Goal: Task Accomplishment & Management: Complete application form

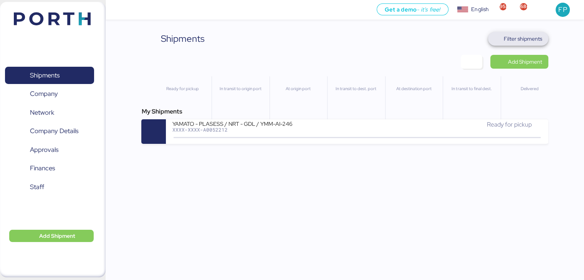
click at [515, 42] on span "Filter shipments" at bounding box center [523, 38] width 38 height 9
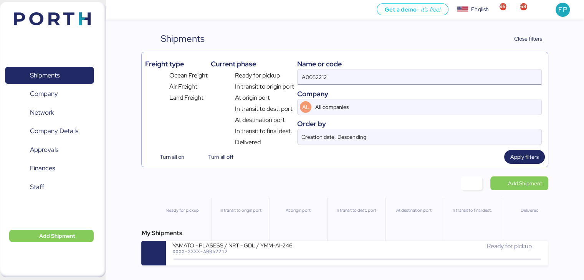
click at [315, 72] on input "A0052212" at bounding box center [420, 77] width 244 height 15
paste input "O005220"
type input "O0052202"
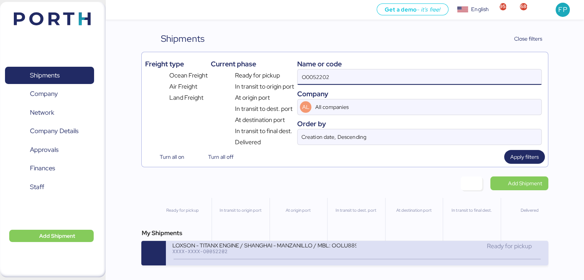
click at [263, 247] on div "LOXSON - TITANX ENGINE / SHANGHAI - MANZANILLO / MBL: OOLU8899644250 - HBL: SZM…" at bounding box center [264, 245] width 184 height 7
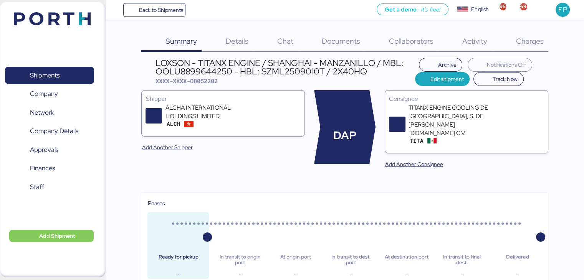
click at [542, 42] on span "Charges" at bounding box center [530, 41] width 28 height 10
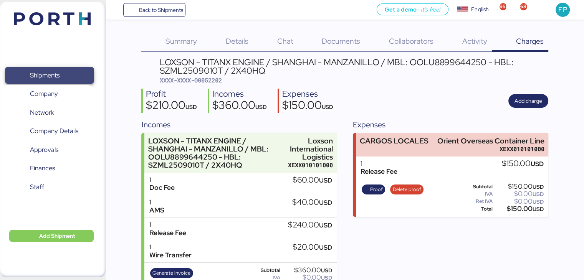
click at [60, 77] on span "Shipments" at bounding box center [49, 75] width 83 height 11
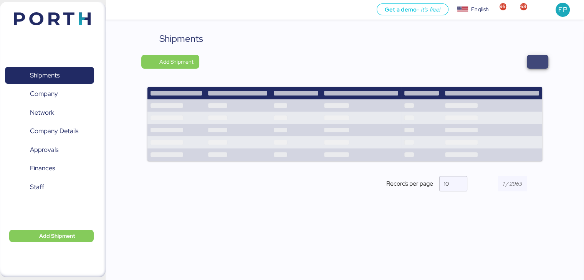
click at [534, 63] on span "button" at bounding box center [537, 61] width 9 height 11
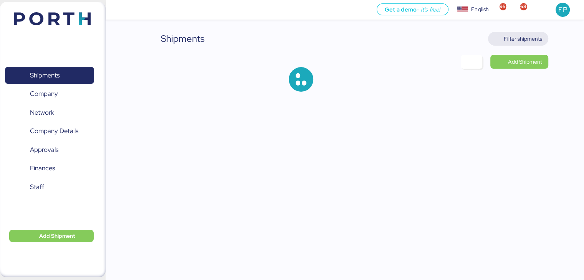
click at [514, 37] on span "Filter shipments" at bounding box center [523, 38] width 38 height 9
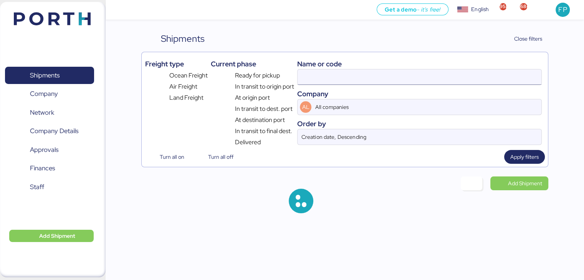
click at [310, 81] on input at bounding box center [420, 77] width 244 height 15
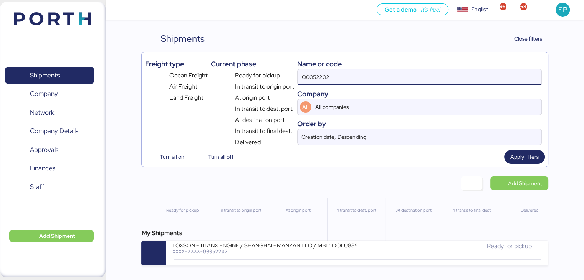
click at [310, 81] on input "O0052202" at bounding box center [420, 77] width 244 height 15
paste input "188"
type input "O0052188"
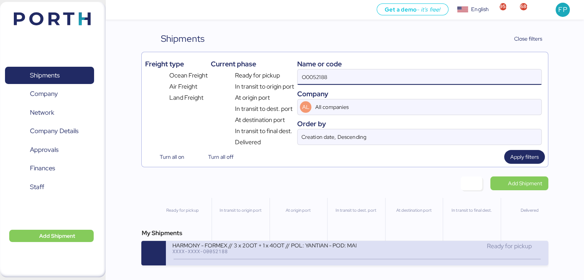
click at [220, 250] on div "XXXX-XXXX-O0052188" at bounding box center [264, 251] width 184 height 5
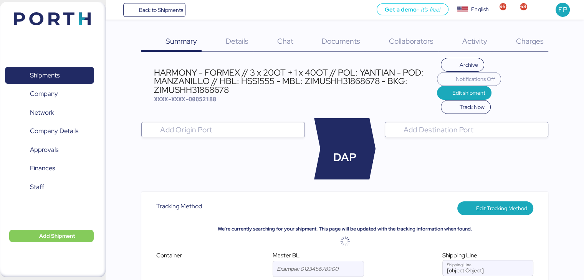
click at [531, 43] on span "Charges" at bounding box center [530, 41] width 28 height 10
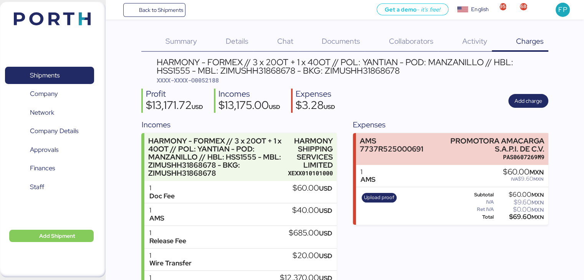
scroll to position [56, 0]
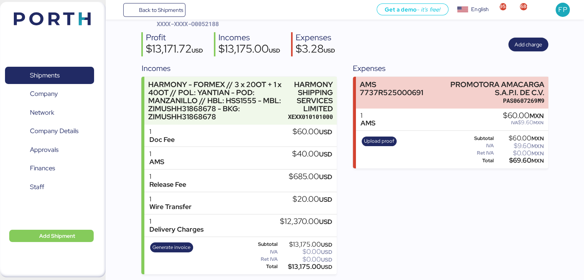
click at [40, 66] on div "Shipments 0 Company 0 Network 0 Company Details 0 Approvals 0 Finances 0 Staff 0" at bounding box center [49, 139] width 99 height 167
click at [36, 81] on span "Shipments" at bounding box center [49, 75] width 83 height 11
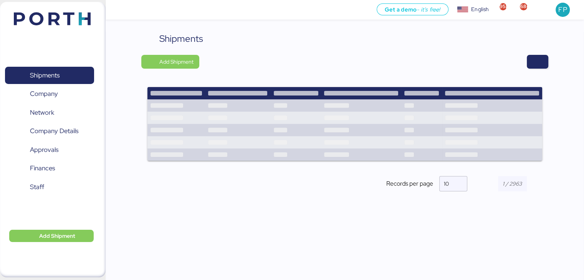
click at [519, 62] on div at bounding box center [376, 62] width 343 height 14
click at [541, 65] on span "button" at bounding box center [537, 61] width 9 height 11
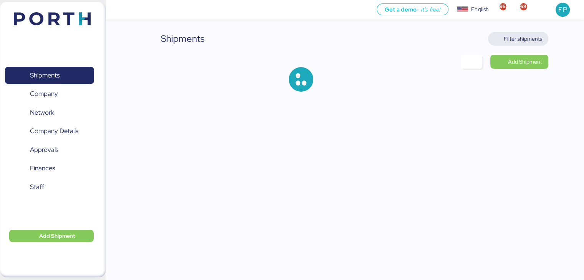
click at [525, 36] on span "Filter shipments" at bounding box center [523, 38] width 38 height 9
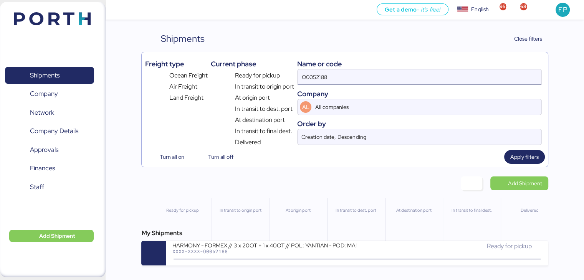
click at [321, 79] on input "O0052188" at bounding box center [420, 77] width 244 height 15
paste input "32"
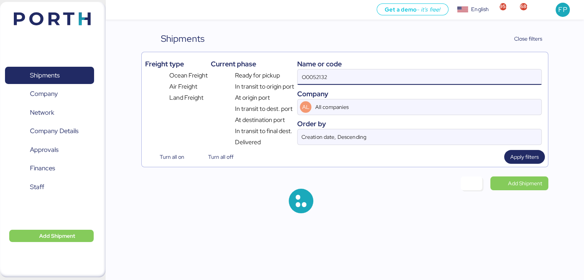
type input "O0052132"
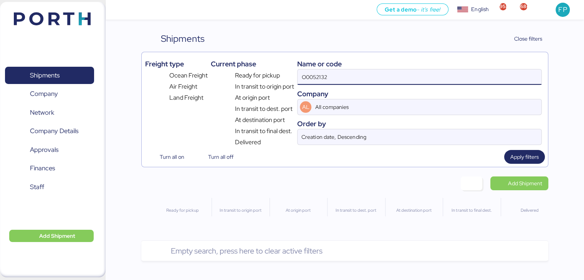
click at [303, 74] on input "O0052132" at bounding box center [420, 77] width 244 height 15
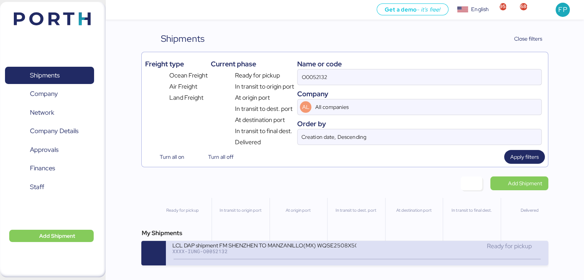
click at [264, 248] on div "LCL DAP shipment FM SHENZHEN TO MANZANILLO(MX) WQSE2508X50" at bounding box center [264, 245] width 184 height 7
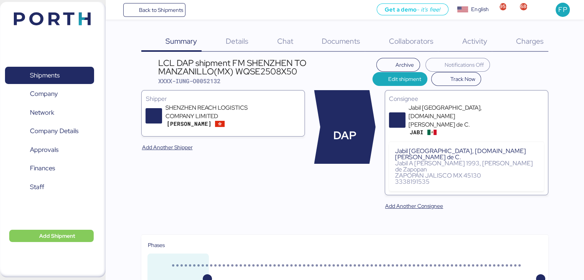
click at [538, 46] on div "Charges 0" at bounding box center [520, 42] width 56 height 20
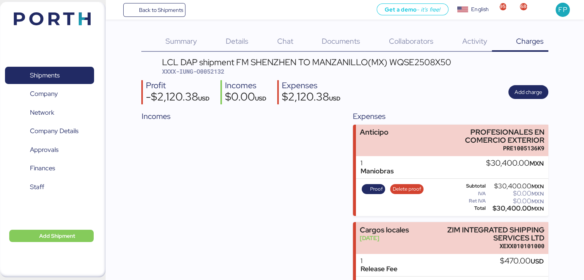
click at [218, 74] on span "XXXX-IUNG-O0052132" at bounding box center [193, 72] width 62 height 8
copy span "O0052132"
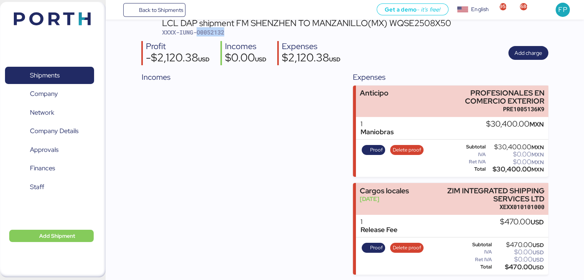
copy span "O0052132"
copy div "PROFESIONALES EN COMERCIO EXTERIOR"
drag, startPoint x: 464, startPoint y: 92, endPoint x: 551, endPoint y: 103, distance: 87.0
click at [551, 103] on div "Summary 0 Details 0 Chat 0 Documents 0 Collaborators 0 Activity 0 Charges 0 LCL…" at bounding box center [292, 118] width 584 height 314
click at [510, 168] on div "$30,400.00 MXN" at bounding box center [515, 170] width 56 height 6
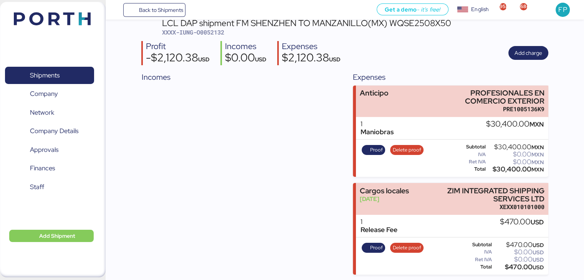
click at [510, 168] on div "$30,400.00 MXN" at bounding box center [515, 170] width 56 height 6
copy div "30,400.00"
click at [213, 35] on span "XXXX-IUNG-O0052132" at bounding box center [193, 32] width 62 height 8
copy span "O0052132"
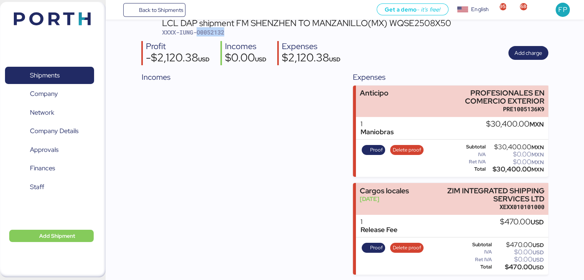
scroll to position [38, 0]
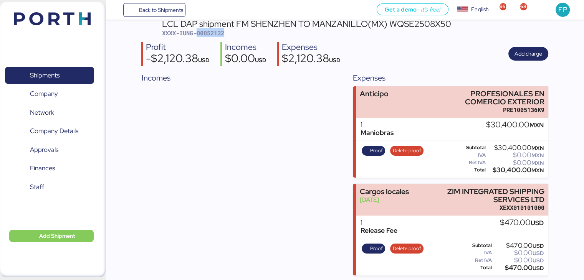
copy span "O0052132"
click at [56, 73] on span "Shipments" at bounding box center [45, 75] width 30 height 11
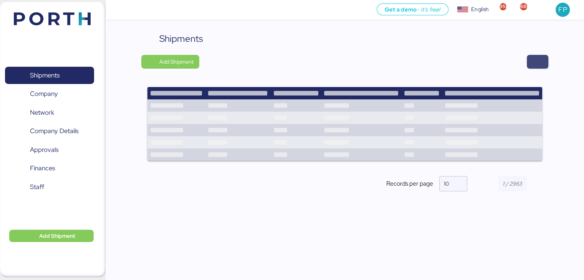
click at [546, 59] on span "button" at bounding box center [538, 62] width 22 height 14
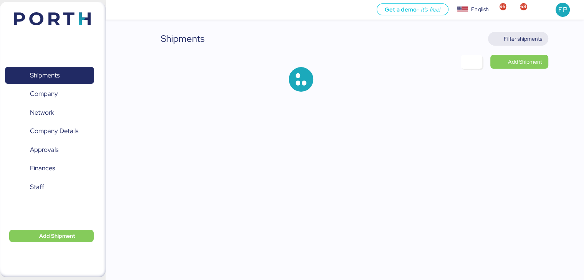
click at [520, 41] on span "Filter shipments" at bounding box center [523, 38] width 38 height 9
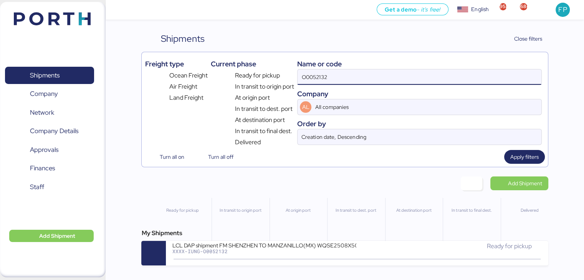
click at [304, 79] on input "O0052132" at bounding box center [420, 77] width 244 height 15
paste input "04"
type input "O0052104"
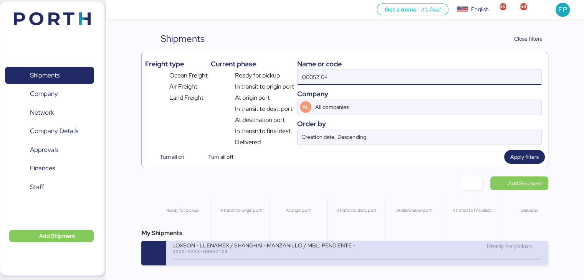
click at [275, 244] on div "LOXSON - LLENAMEX / SHANGHAI - MANZANILLO / MBL: PENDIENTE - HBL: KSSE250901419…" at bounding box center [264, 245] width 184 height 7
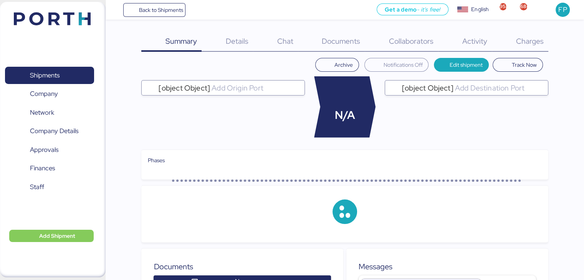
click at [517, 42] on span "Charges" at bounding box center [530, 41] width 28 height 10
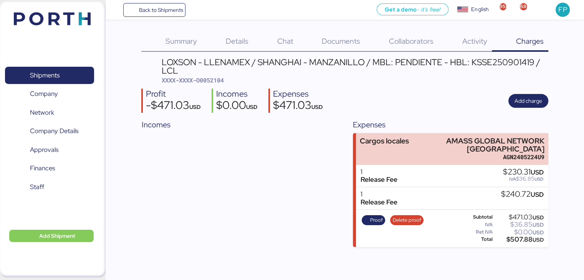
click at [214, 81] on span "XXXX-XXXX-O0052104" at bounding box center [193, 80] width 62 height 8
copy span "O0052104"
drag, startPoint x: 447, startPoint y: 139, endPoint x: 564, endPoint y: 136, distance: 117.2
click at [564, 136] on div "Summary 0 Details 0 Chat 0 Documents 0 Collaborators 0 Activity 0 Charges 0 LOX…" at bounding box center [292, 123] width 584 height 247
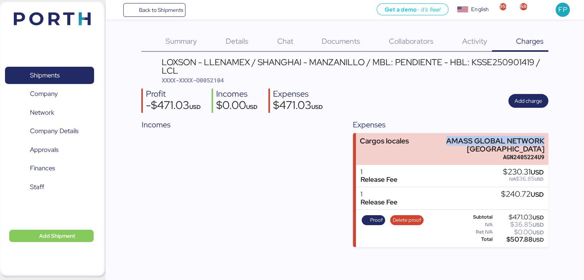
copy div "AMASS GLOBAL NETWORK"
click at [518, 240] on div "$507.88 USD" at bounding box center [519, 240] width 50 height 6
copy div "507.88"
click at [212, 81] on span "XXXX-XXXX-O0052104" at bounding box center [193, 80] width 62 height 8
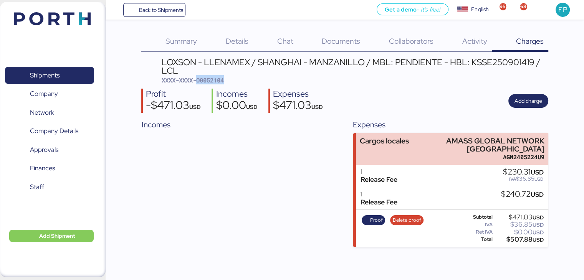
click at [212, 81] on span "XXXX-XXXX-O0052104" at bounding box center [193, 80] width 62 height 8
copy span "O0052104"
click at [373, 219] on span "Proof" at bounding box center [376, 220] width 13 height 8
click at [69, 74] on span "Shipments" at bounding box center [49, 75] width 83 height 11
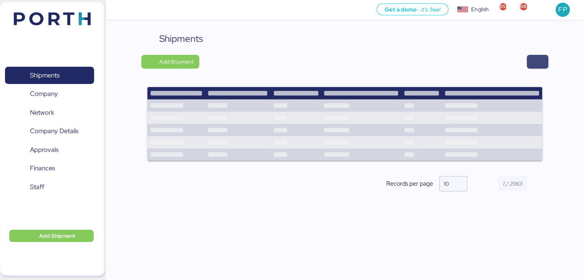
click at [528, 65] on span "button" at bounding box center [538, 62] width 22 height 14
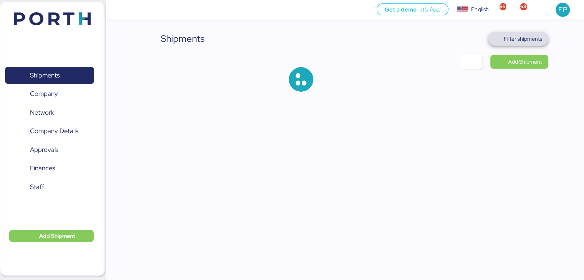
click at [527, 33] on span "Filter shipments" at bounding box center [518, 38] width 48 height 11
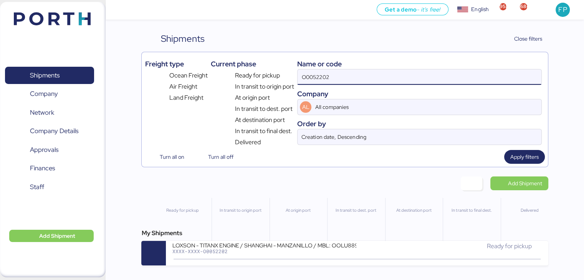
click at [324, 82] on input "O0052202" at bounding box center [420, 77] width 244 height 15
paste input "11"
type input "O0052211"
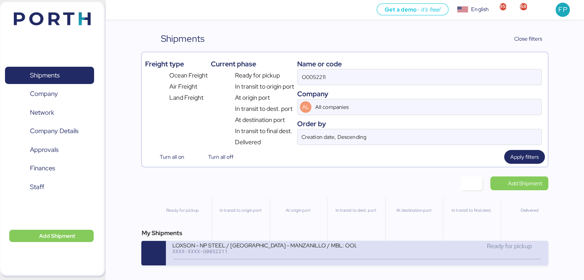
click at [266, 258] on div "LOXSON - NP STEEL / [GEOGRAPHIC_DATA] - MANZANILLO / MBL: OOLU8899648830 - HBL:…" at bounding box center [264, 250] width 185 height 17
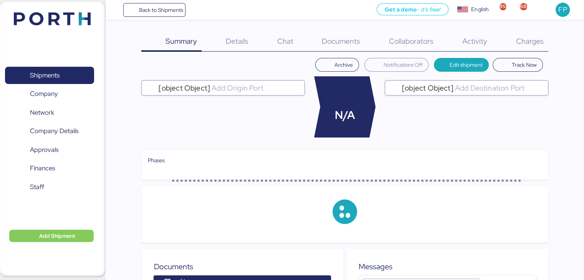
click at [541, 48] on div "Charges 0" at bounding box center [520, 42] width 56 height 20
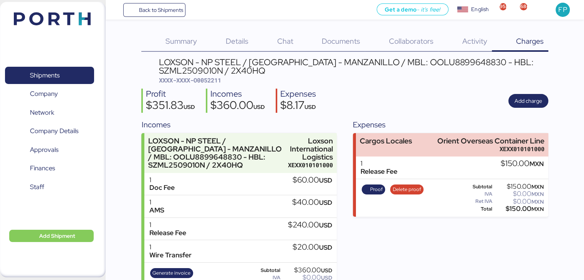
click at [214, 80] on span "XXXX-XXXX-O0052211" at bounding box center [190, 80] width 62 height 8
click at [449, 108] on div "Profit $351.83 USD Incomes $360.00 USD Expenses $8.17 USD Add charge" at bounding box center [344, 101] width 407 height 24
click at [212, 81] on span "XXXX-XXXX-O0052211" at bounding box center [190, 80] width 62 height 8
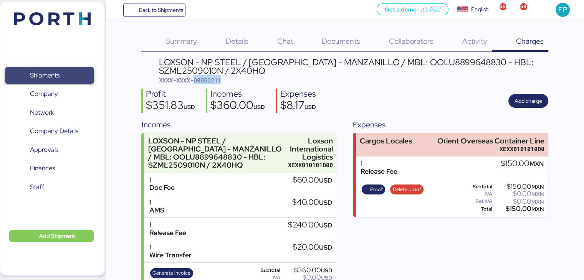
click at [68, 79] on span "Shipments" at bounding box center [49, 75] width 83 height 11
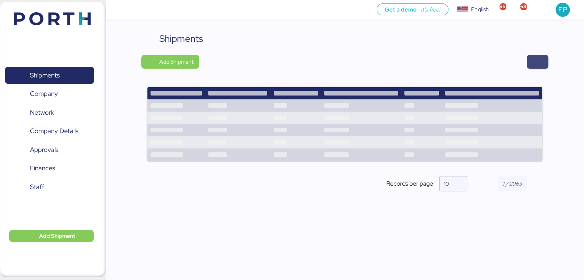
click at [543, 59] on span "button" at bounding box center [538, 62] width 22 height 14
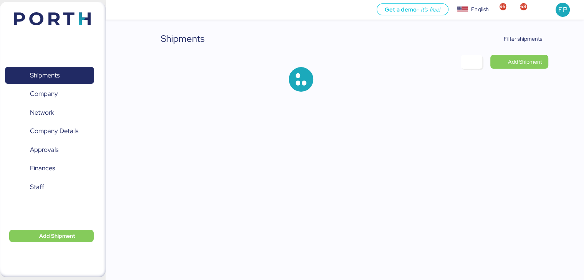
click at [525, 48] on div "Shipments Filter shipments Add Shipment" at bounding box center [344, 68] width 407 height 72
click at [502, 35] on span "Filter shipments" at bounding box center [518, 38] width 48 height 11
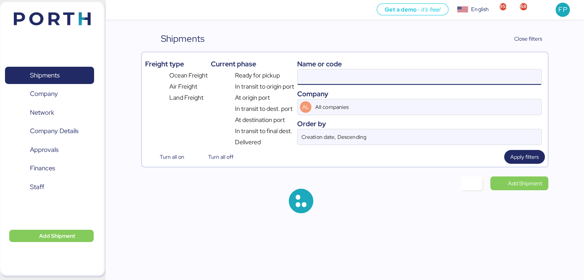
click at [316, 81] on input at bounding box center [420, 77] width 244 height 15
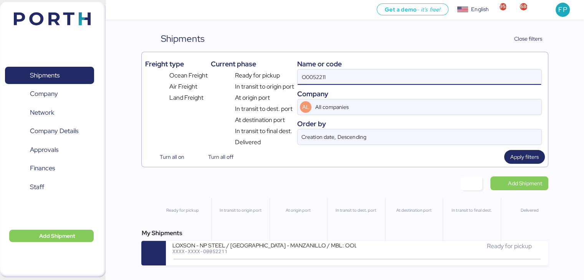
click at [316, 80] on input "O0052211" at bounding box center [420, 77] width 244 height 15
paste input "022"
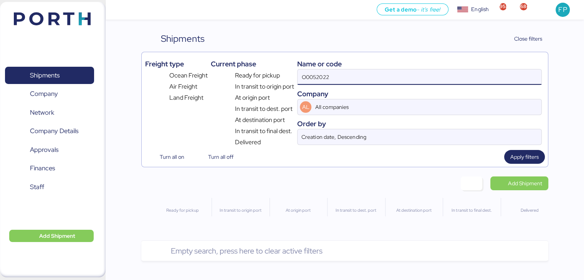
type input "O0052022"
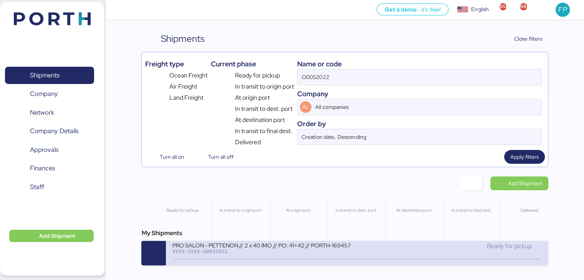
click at [261, 254] on div "XXXX-XXXX-O0052022" at bounding box center [264, 251] width 184 height 5
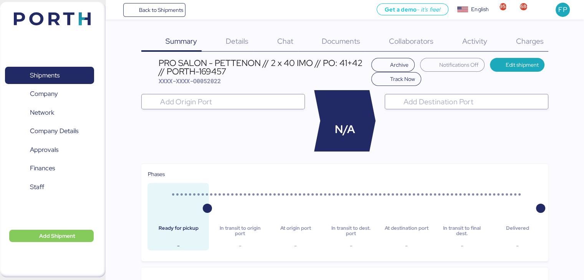
click at [533, 44] on span "Charges" at bounding box center [530, 41] width 28 height 10
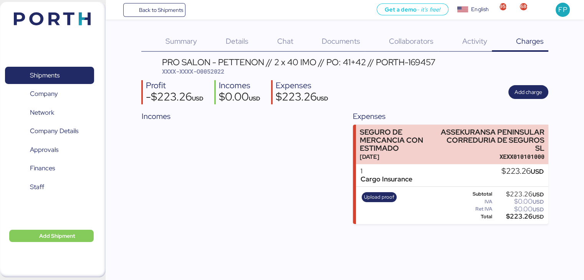
click at [205, 70] on span "XXXX-XXXX-O0052022" at bounding box center [193, 72] width 62 height 8
click at [81, 232] on span "Add Shipment" at bounding box center [51, 236] width 72 height 9
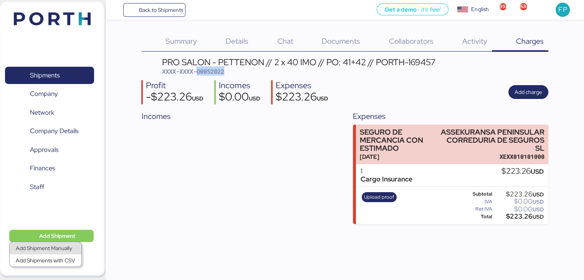
click at [61, 247] on div "Add Shipment Manually" at bounding box center [46, 248] width 60 height 11
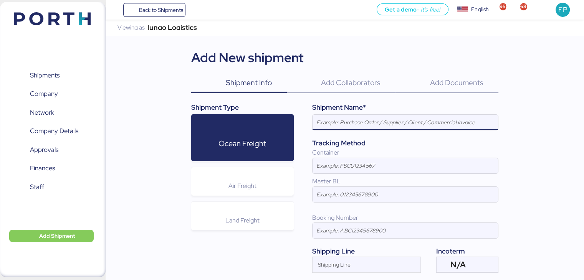
paste input "LCL DAP shipment FM SHENZHEN TO MANZANILLO(MX) WQSE2509X11"
type input "LCL DAP shipment FM SHENZHEN TO MANZANILLO(MX) WQSE2509X11"
click at [347, 192] on input at bounding box center [406, 194] width 186 height 15
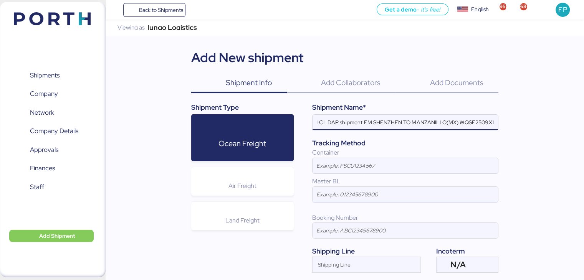
paste input "SZMZL25119407"
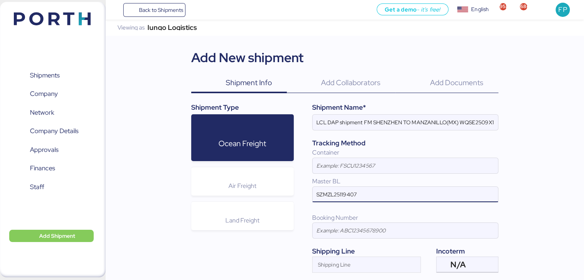
type input "SZMZL25119407"
click at [531, 177] on div "Iungo Logistics Viewing as Iungo Logistics Add New shipment Shipment Info 0 Add…" at bounding box center [345, 171] width 479 height 303
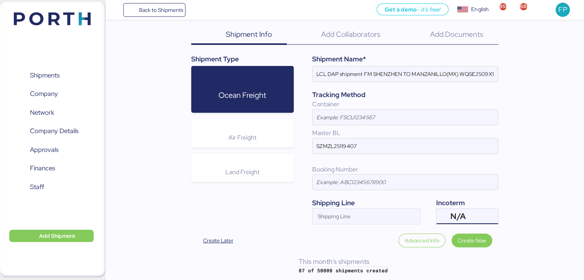
click at [467, 215] on div "N/A" at bounding box center [467, 216] width 32 height 15
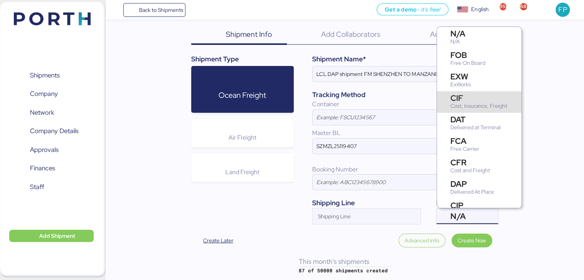
scroll to position [69, 0]
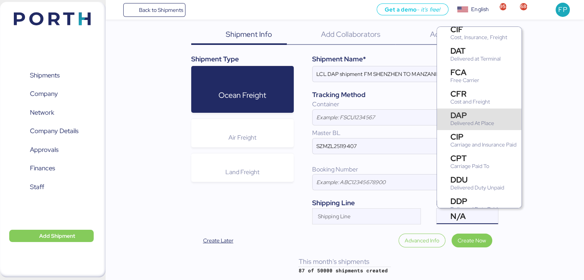
click at [470, 124] on div "Delivered At Place" at bounding box center [473, 123] width 44 height 8
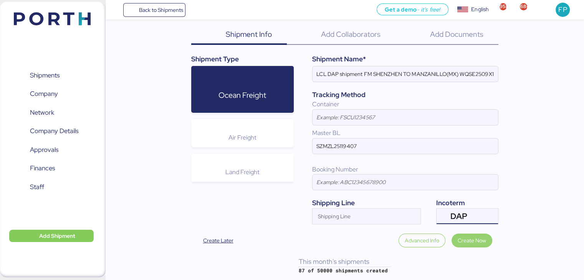
click at [466, 245] on span "Create Now" at bounding box center [472, 240] width 28 height 9
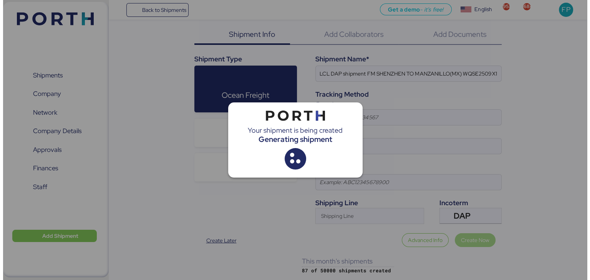
scroll to position [0, 0]
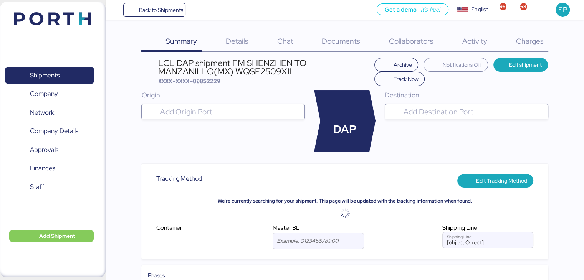
click at [237, 113] on input "search" at bounding box center [230, 111] width 143 height 9
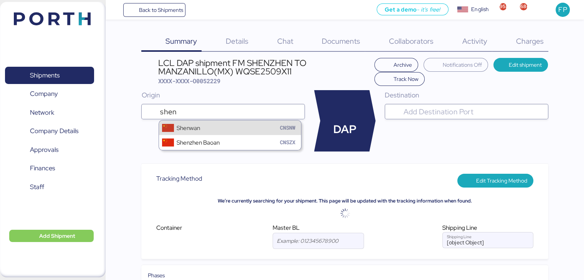
type input "shen"
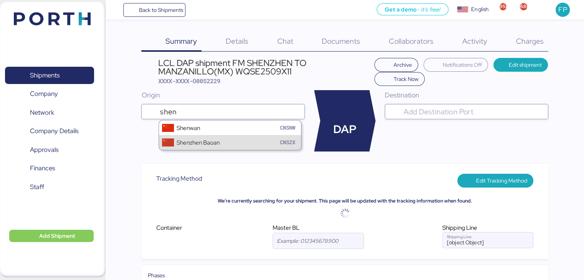
click at [221, 140] on div "Shenzhen Baoan CNSZX" at bounding box center [230, 142] width 142 height 15
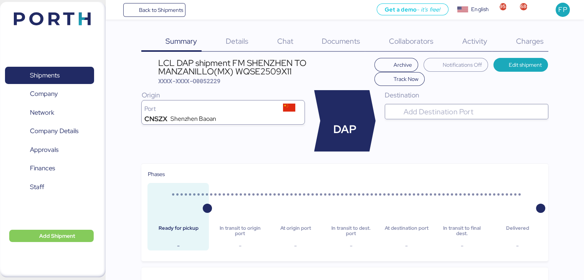
click at [428, 114] on input "search" at bounding box center [473, 111] width 143 height 9
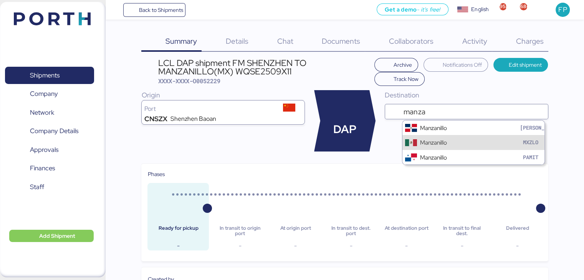
type input "manza"
click at [438, 146] on div "Manzanillo" at bounding box center [433, 142] width 27 height 9
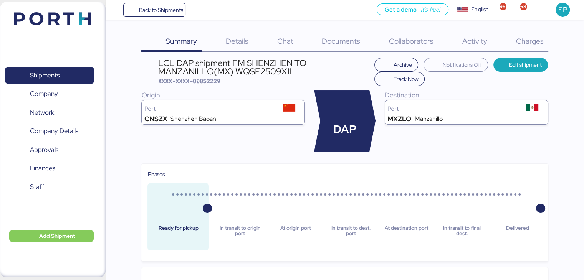
click at [509, 67] on span "Edit shipment" at bounding box center [525, 64] width 33 height 9
click at [510, 67] on span "Edit shipment" at bounding box center [525, 64] width 33 height 9
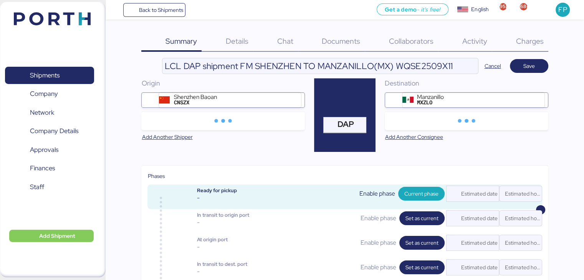
click at [237, 141] on div "Origin [GEOGRAPHIC_DATA] Baoan CNSZX Add Another Shipper" at bounding box center [223, 115] width 164 height 75
click at [334, 40] on span "Documents" at bounding box center [341, 41] width 38 height 10
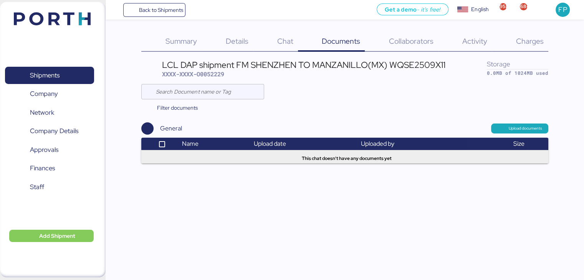
click at [135, 232] on div "Back to Shipments Get a demo - it’s free! Get a demo English Inglés English 958…" at bounding box center [292, 140] width 584 height 280
click at [501, 125] on span "Upload documents" at bounding box center [519, 128] width 45 height 7
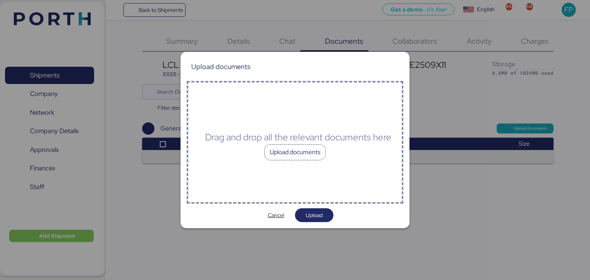
click at [280, 156] on div "Upload documents" at bounding box center [294, 152] width 61 height 16
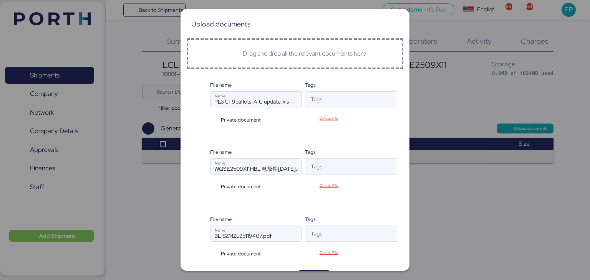
scroll to position [18, 0]
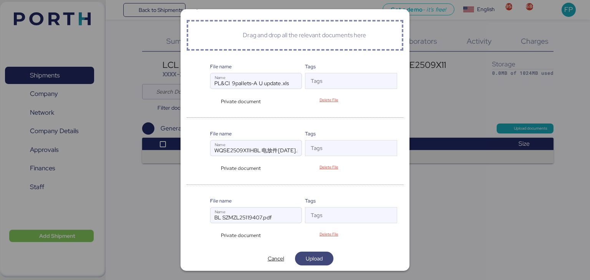
click at [321, 259] on span "Upload" at bounding box center [314, 259] width 26 height 11
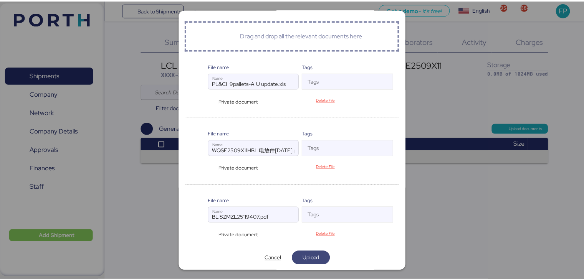
scroll to position [0, 0]
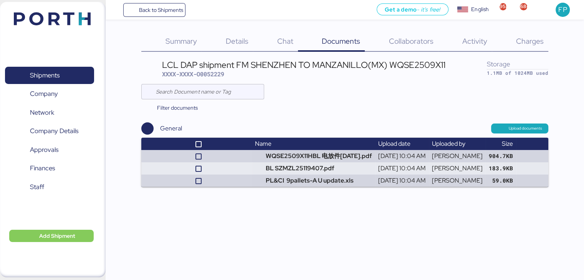
click at [532, 36] on span "Charges" at bounding box center [530, 41] width 28 height 10
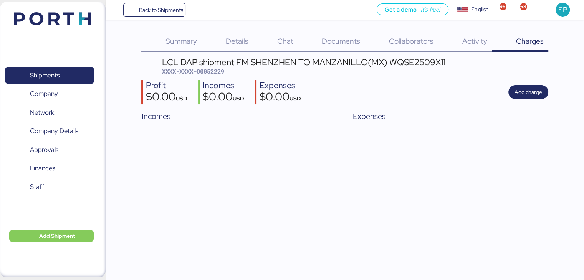
click at [213, 75] on span "XXXX-XXXX-O0052229" at bounding box center [193, 72] width 62 height 8
click at [330, 43] on span "Documents" at bounding box center [341, 41] width 38 height 10
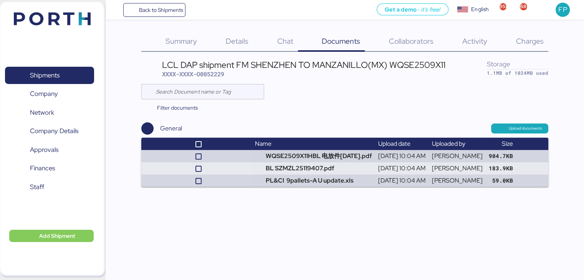
click at [239, 37] on span "Details" at bounding box center [237, 41] width 23 height 10
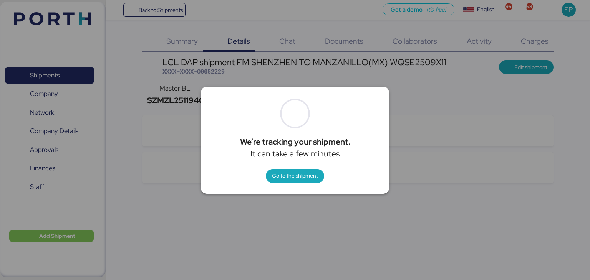
click at [388, 116] on div "We’re tracking your shipment. It can take a few minutes Go to the shipment" at bounding box center [295, 140] width 188 height 107
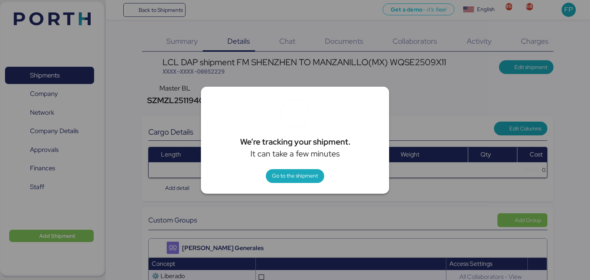
click at [455, 97] on div at bounding box center [295, 140] width 590 height 280
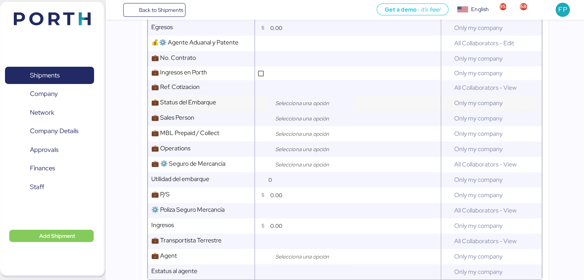
scroll to position [424, 0]
click at [303, 106] on input "search" at bounding box center [313, 102] width 81 height 9
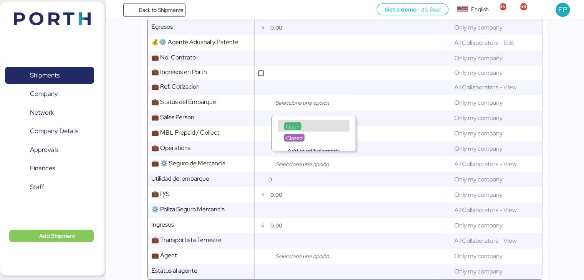
click at [305, 123] on div "Open" at bounding box center [313, 126] width 71 height 12
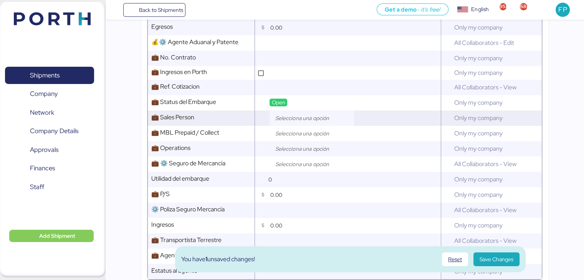
click at [292, 123] on input "search" at bounding box center [313, 118] width 81 height 9
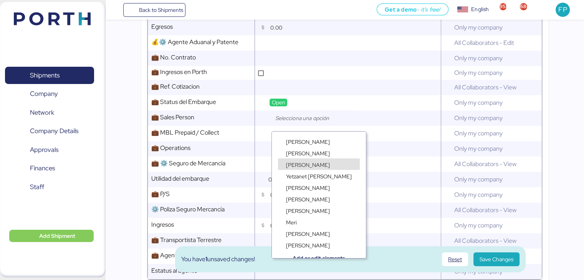
click at [296, 165] on span "[PERSON_NAME]" at bounding box center [308, 165] width 44 height 7
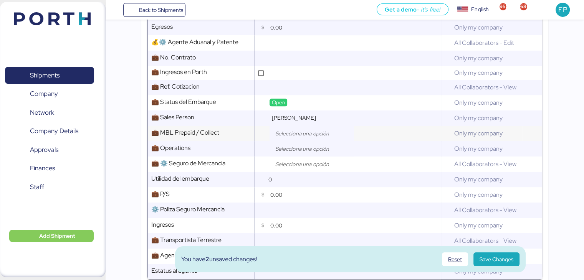
click at [300, 137] on input "search" at bounding box center [313, 133] width 81 height 9
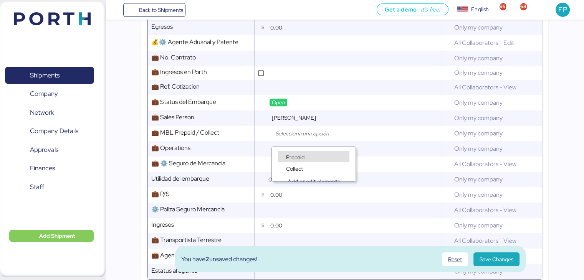
click at [293, 156] on span "Prepaid" at bounding box center [295, 157] width 18 height 7
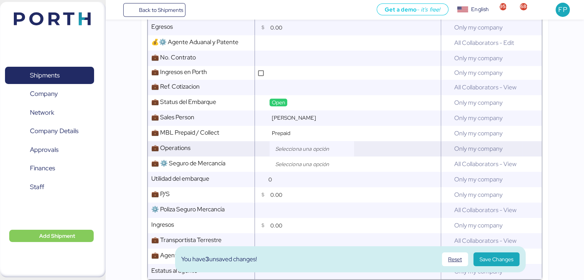
click at [287, 153] on input "search" at bounding box center [313, 148] width 81 height 9
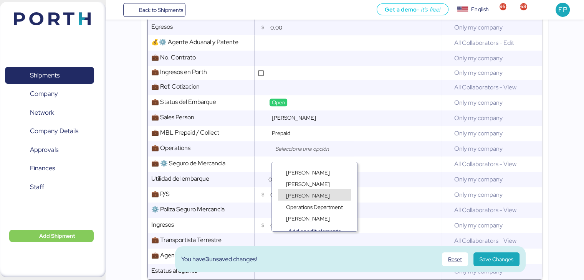
click at [292, 193] on span "[PERSON_NAME]" at bounding box center [308, 195] width 44 height 7
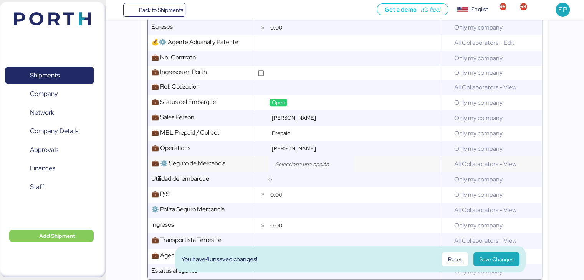
click at [293, 172] on div at bounding box center [312, 164] width 85 height 15
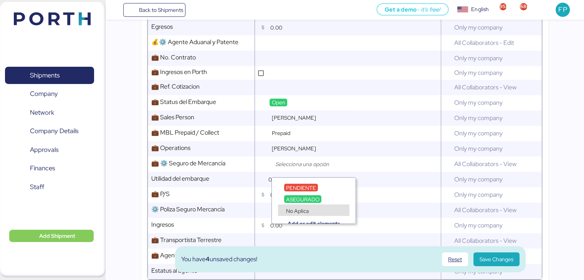
click at [293, 212] on span "No Aplica" at bounding box center [297, 211] width 23 height 7
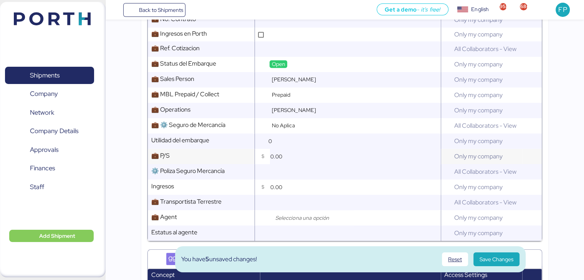
scroll to position [464, 0]
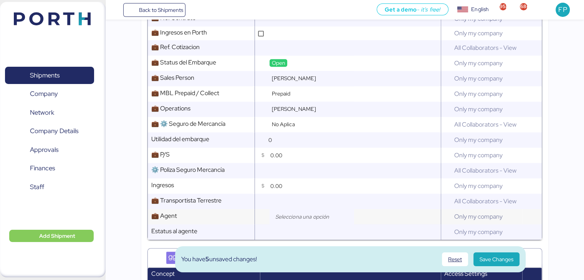
click at [298, 222] on input "search" at bounding box center [313, 216] width 81 height 9
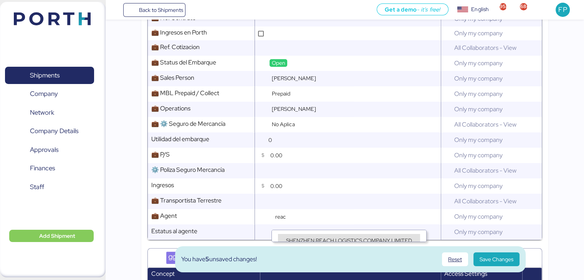
type input "reac"
click at [320, 239] on span "SHENZHEN REACH LOGISTICS COMPANY LIMITED" at bounding box center [349, 240] width 126 height 7
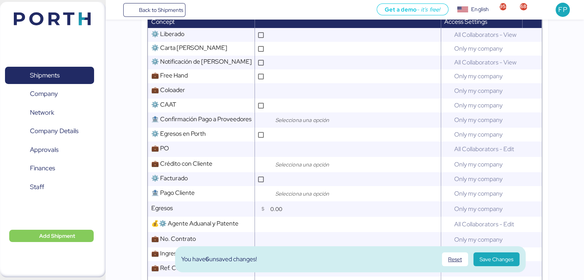
scroll to position [240, 0]
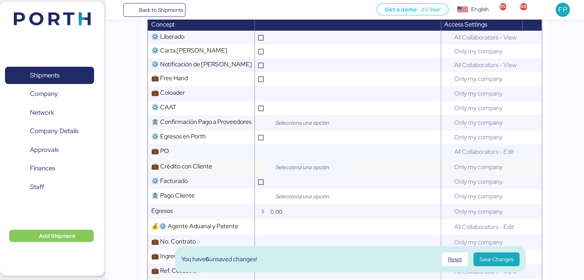
click at [290, 165] on div at bounding box center [312, 167] width 85 height 15
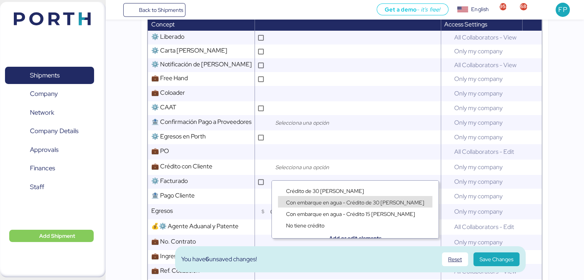
click at [301, 205] on div "Con embarque en agua - Crédito 15 [PERSON_NAME]" at bounding box center [355, 210] width 167 height 12
click at [310, 202] on span "Con embarque en agua - Crédito de 30 [PERSON_NAME]" at bounding box center [355, 202] width 138 height 7
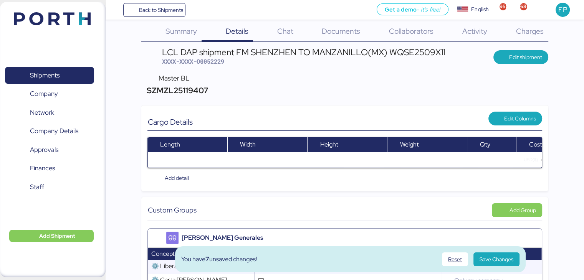
scroll to position [0, 0]
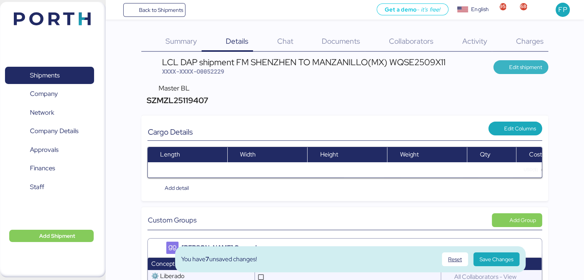
click at [507, 67] on span "Edit shipment" at bounding box center [521, 67] width 43 height 11
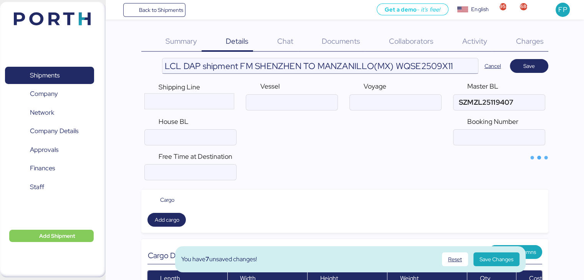
click at [423, 66] on input "LCL DAP shipment FM SHENZHEN TO MANZANILLO(MX) WQSE2509X11" at bounding box center [319, 65] width 315 height 15
click at [199, 133] on input "ocean" at bounding box center [190, 137] width 91 height 15
paste input "WQSE2509X11"
type input "WQSE2509X11"
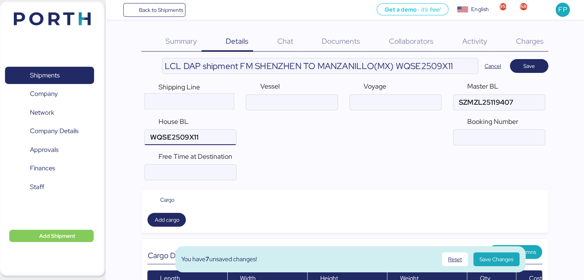
click at [329, 134] on div "Shipping Line Vessel Voyage Master BL House BL Booking Number" at bounding box center [344, 113] width 407 height 70
click at [524, 66] on span "Save" at bounding box center [530, 65] width 12 height 9
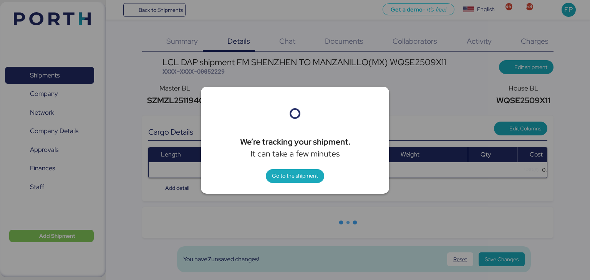
click at [440, 65] on div at bounding box center [295, 140] width 590 height 280
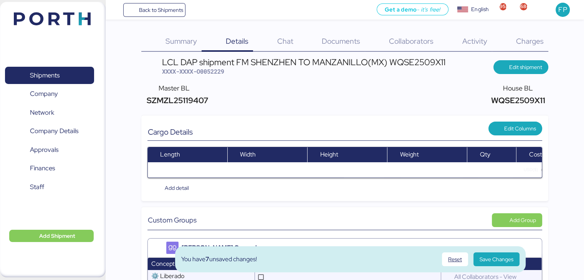
click at [516, 40] on span "Charges" at bounding box center [530, 41] width 28 height 10
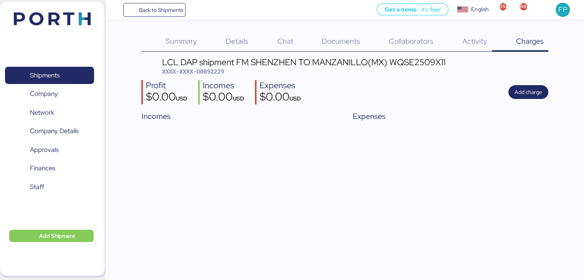
drag, startPoint x: 155, startPoint y: 59, endPoint x: 453, endPoint y: 63, distance: 298.1
click at [453, 63] on header "LCL DAP shipment FM SHENZHEN TO MANZANILLO(MX) WQSE2509X11 XXXX-XXXX-O0052229" at bounding box center [344, 67] width 407 height 18
click at [213, 72] on span "XXXX-XXXX-O0052229" at bounding box center [193, 72] width 62 height 8
click at [69, 240] on span "Add Shipment" at bounding box center [57, 236] width 36 height 9
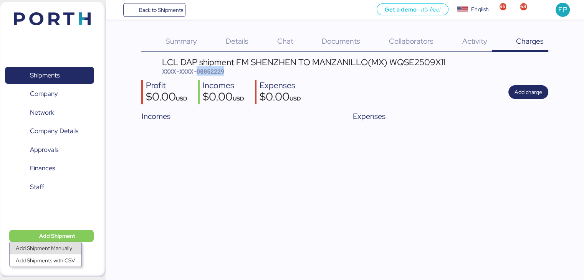
click at [60, 247] on div "Add Shipment Manually" at bounding box center [46, 248] width 60 height 11
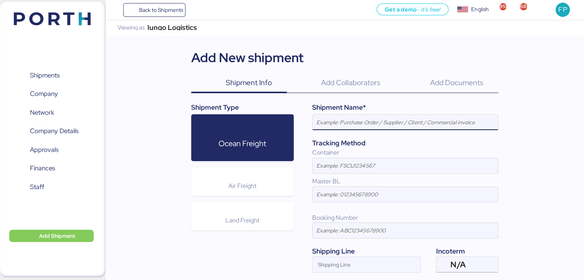
click at [350, 122] on input at bounding box center [406, 122] width 186 height 15
paste input "DAP shipment FM SHENZHEN TO MANZANILLO(MX) WQSE2509X12"
click at [315, 126] on input "DAP shipment FM SHENZHEN TO MANZANILLO(MX) WQSE2509X12" at bounding box center [406, 122] width 186 height 15
type input "FCL-DAP shipment FM SHENZHEN TO [GEOGRAPHIC_DATA](MX) WQSE2509X12"
click at [351, 197] on input at bounding box center [406, 194] width 186 height 15
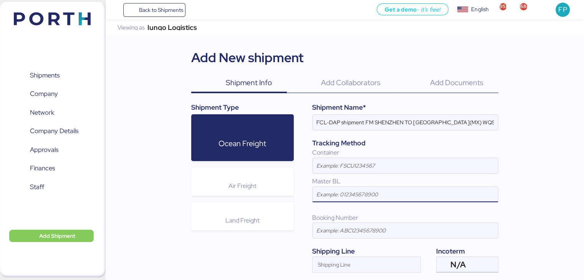
paste input "ZIMUSHH31872763"
type input "ZIMUSHH31872763"
click at [393, 214] on div "Booking Number" at bounding box center [405, 218] width 186 height 9
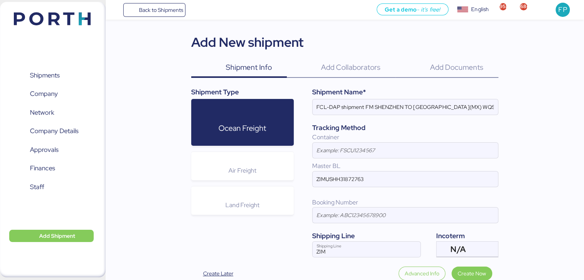
scroll to position [48, 0]
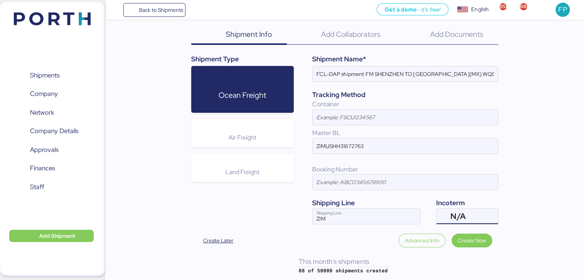
click at [461, 215] on span "N/A" at bounding box center [458, 216] width 15 height 7
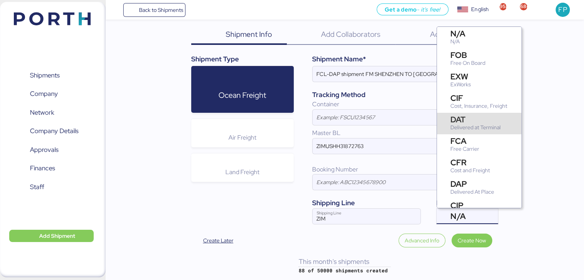
click at [462, 123] on div "DAT" at bounding box center [476, 120] width 50 height 8
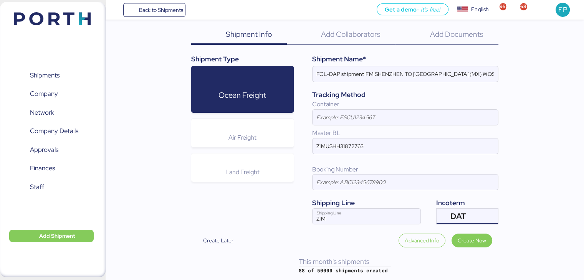
scroll to position [112, 0]
click at [472, 226] on div "Add New shipment Shipment Info 0 Add Collaborators 0 Add Documents 0 Shipment T…" at bounding box center [344, 127] width 307 height 254
click at [468, 218] on div "DAT" at bounding box center [467, 216] width 32 height 15
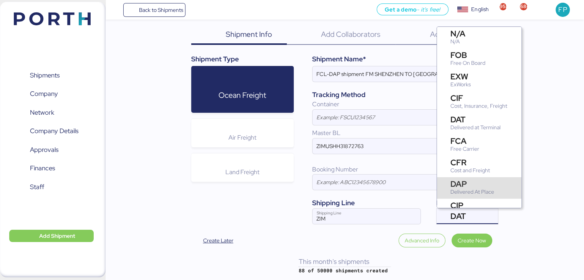
click at [462, 192] on div "Delivered At Place" at bounding box center [473, 192] width 44 height 8
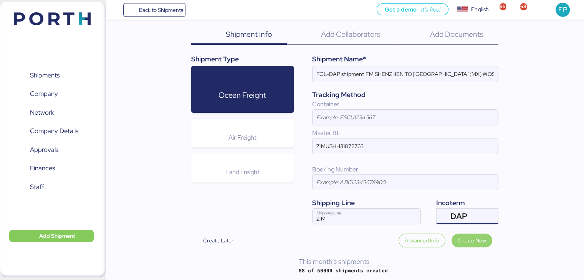
click at [468, 234] on span "Create Now" at bounding box center [472, 241] width 41 height 14
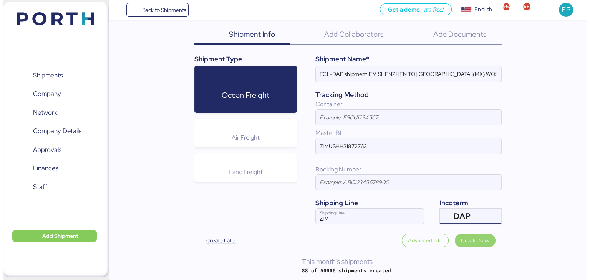
scroll to position [0, 0]
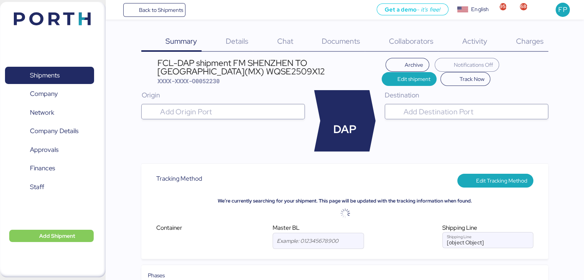
click at [209, 108] on input "search" at bounding box center [230, 111] width 143 height 9
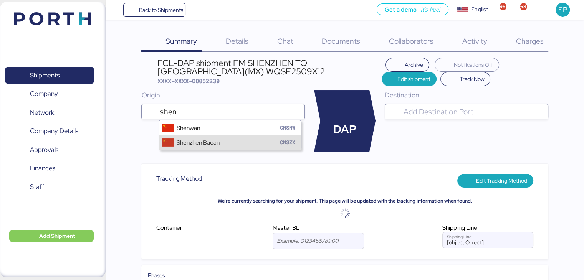
type input "shen"
click at [209, 142] on div "Shenzhen Baoan" at bounding box center [198, 142] width 43 height 9
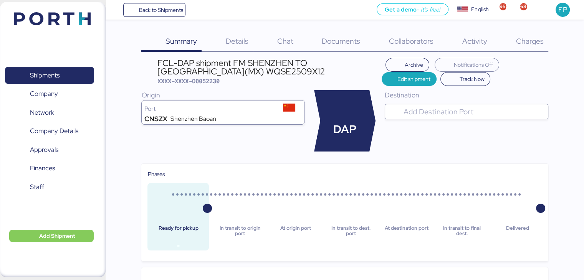
click at [423, 116] on input "search" at bounding box center [473, 111] width 143 height 9
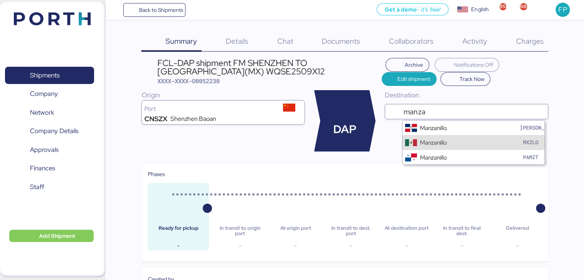
type input "manza"
click at [426, 139] on div "Manzanillo" at bounding box center [433, 142] width 27 height 9
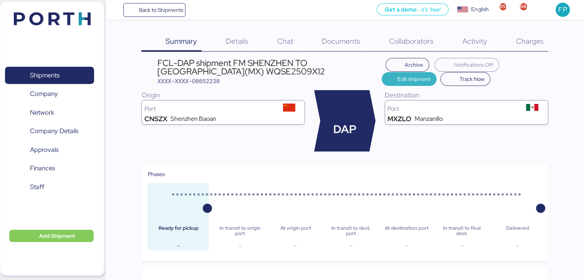
click at [414, 78] on span "Edit shipment" at bounding box center [414, 79] width 33 height 9
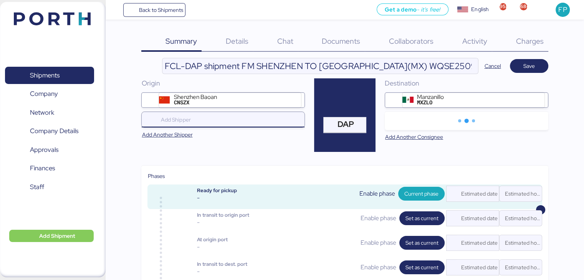
click at [223, 122] on input "search" at bounding box center [225, 119] width 132 height 9
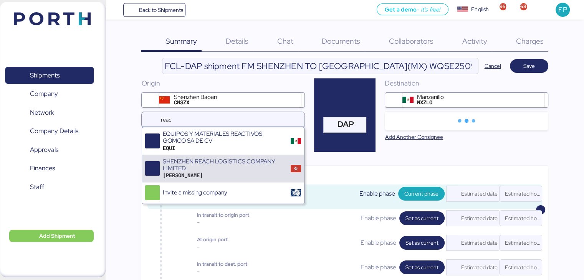
type input "reac"
click at [238, 166] on div "SHENZHEN REACH LOGISTICS COMPANY LIMITED" at bounding box center [224, 165] width 123 height 14
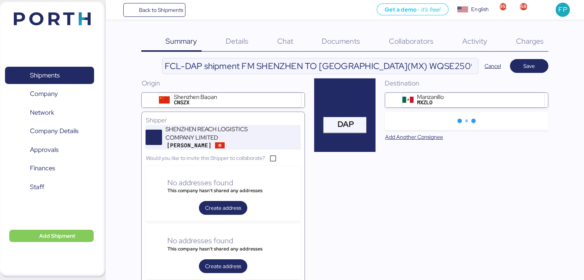
click at [201, 129] on div "SHENZHEN REACH LOGISTICS COMPANY LIMITED" at bounding box center [211, 133] width 92 height 17
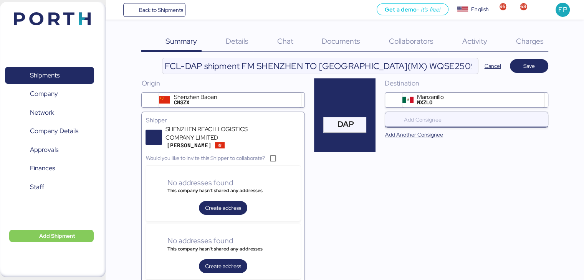
click at [442, 121] on input "search" at bounding box center [469, 119] width 132 height 9
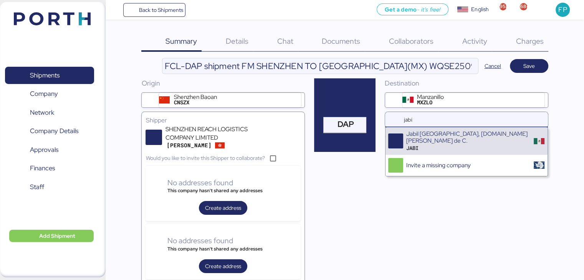
type input "jabi"
click at [446, 135] on div "Jabil [GEOGRAPHIC_DATA], [DOMAIN_NAME] [PERSON_NAME] de C." at bounding box center [467, 138] width 123 height 14
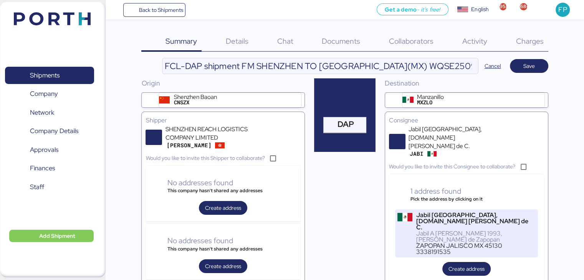
click at [449, 212] on div "Jabil [GEOGRAPHIC_DATA], [DOMAIN_NAME] [PERSON_NAME] de C." at bounding box center [475, 221] width 119 height 18
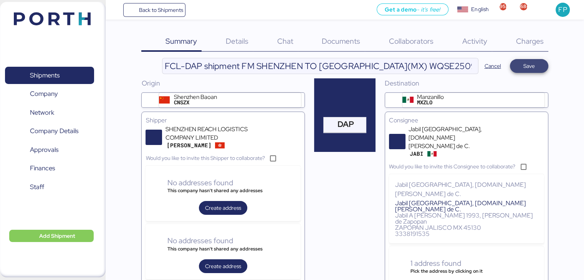
click at [534, 66] on span "Save" at bounding box center [530, 65] width 12 height 9
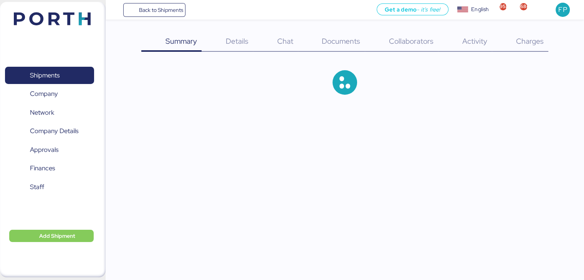
click at [347, 42] on span "Documents" at bounding box center [341, 41] width 38 height 10
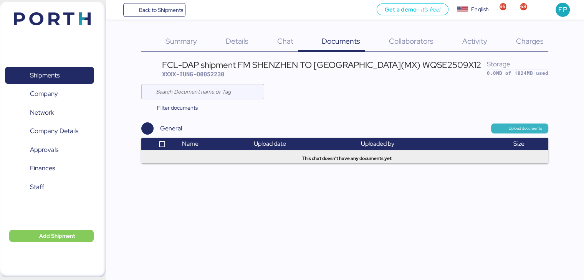
click at [494, 133] on span "Upload documents" at bounding box center [519, 129] width 57 height 10
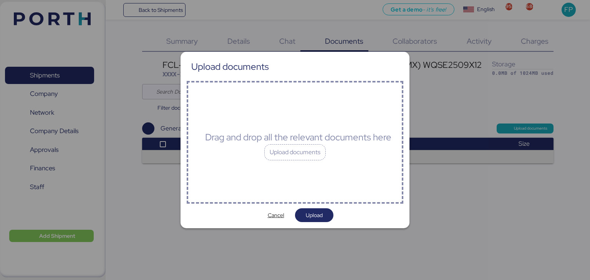
click at [281, 166] on div "Drag and drop all the relevant documents here Upload documents" at bounding box center [295, 142] width 216 height 123
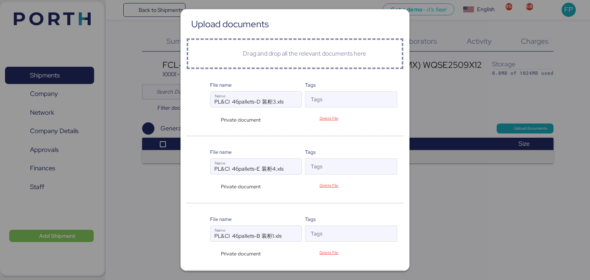
click at [215, 121] on div "Private document" at bounding box center [239, 119] width 59 height 7
click at [212, 188] on div "Private document" at bounding box center [239, 186] width 59 height 7
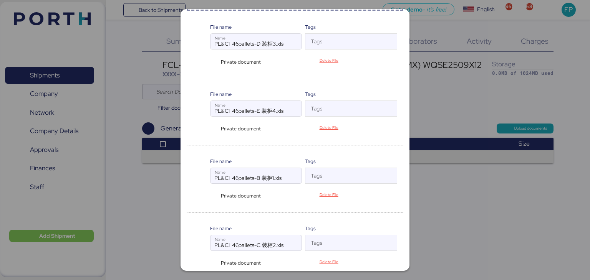
scroll to position [58, 0]
click at [212, 191] on div "Private document" at bounding box center [256, 195] width 93 height 10
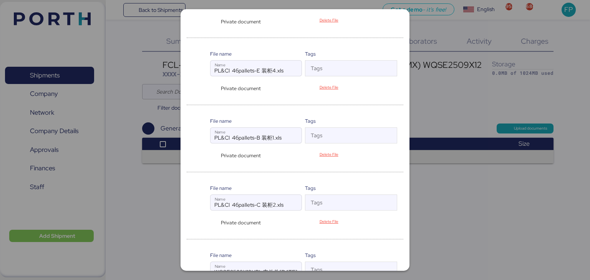
scroll to position [98, 0]
click at [214, 223] on div "Private document" at bounding box center [239, 222] width 59 height 7
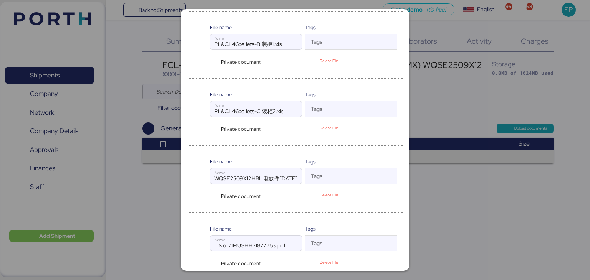
scroll to position [194, 0]
click at [212, 196] on div "Private document" at bounding box center [239, 194] width 59 height 7
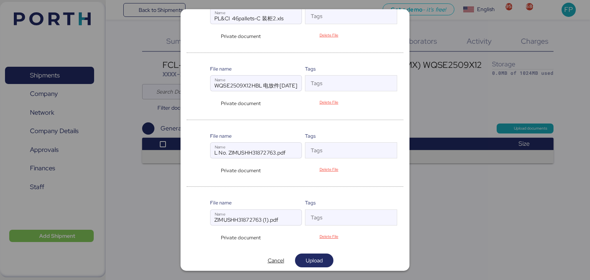
scroll to position [286, 0]
click at [212, 168] on div "Private document" at bounding box center [239, 169] width 59 height 7
click at [215, 233] on div "Private document" at bounding box center [239, 236] width 59 height 7
click at [301, 250] on div "Upload documents Drag and drop all the relevant documents here File name PL&CI …" at bounding box center [295, 140] width 229 height 262
click at [313, 257] on span "Upload" at bounding box center [314, 259] width 17 height 9
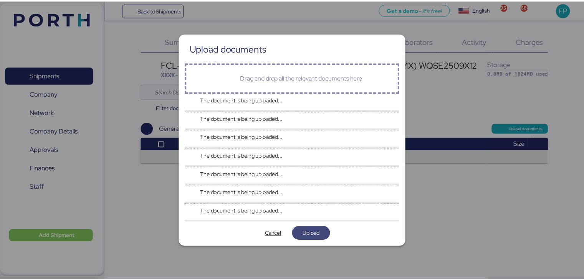
scroll to position [0, 0]
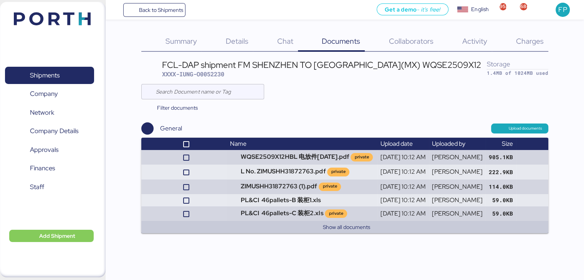
click at [524, 46] on div "Charges 0" at bounding box center [520, 42] width 56 height 20
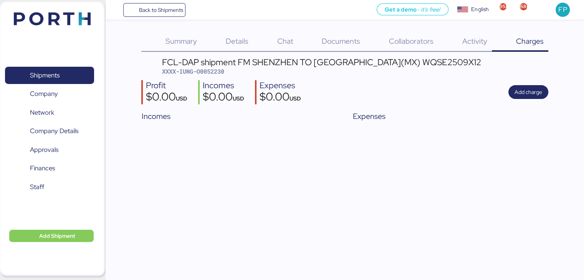
click at [238, 39] on span "Details" at bounding box center [237, 41] width 23 height 10
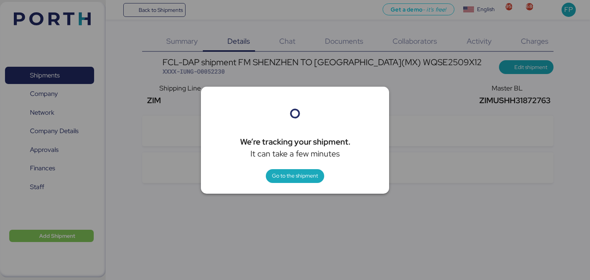
click at [445, 85] on div at bounding box center [295, 140] width 590 height 280
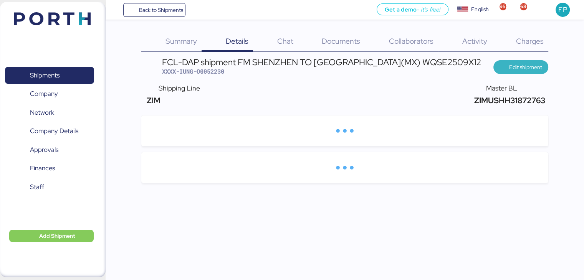
click at [523, 63] on span "Edit shipment" at bounding box center [525, 67] width 33 height 9
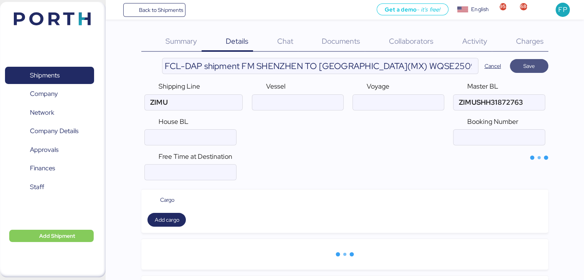
type input "ZIM"
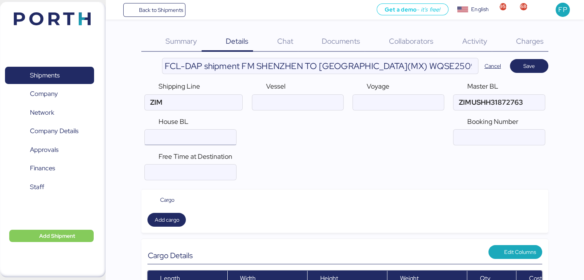
click at [182, 138] on input "ocean" at bounding box center [190, 137] width 91 height 15
paste input "WQSE2509X12"
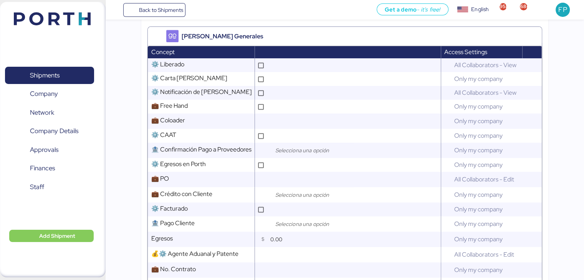
scroll to position [338, 0]
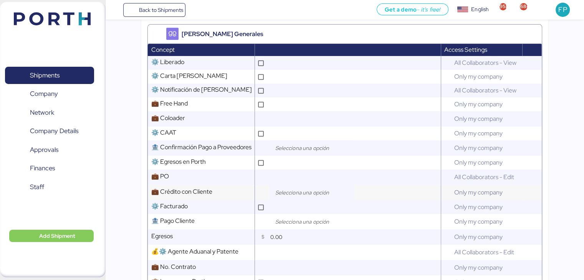
type input "WQSE2509X12"
click at [301, 195] on input "search" at bounding box center [313, 192] width 81 height 9
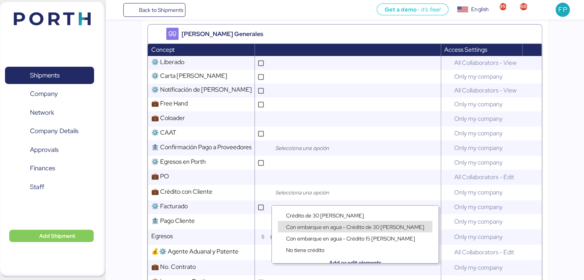
click at [320, 227] on span "Con embarque en agua - Crédito de 30 [PERSON_NAME]" at bounding box center [355, 227] width 138 height 7
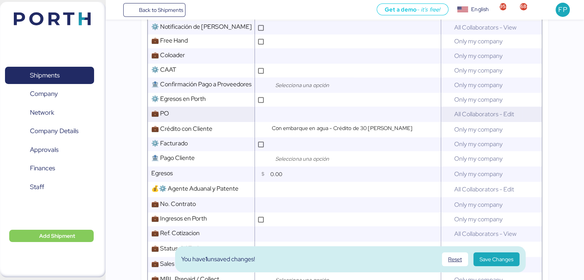
scroll to position [404, 0]
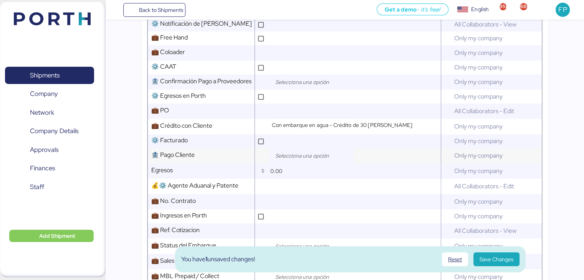
click at [297, 161] on input "search" at bounding box center [313, 155] width 81 height 9
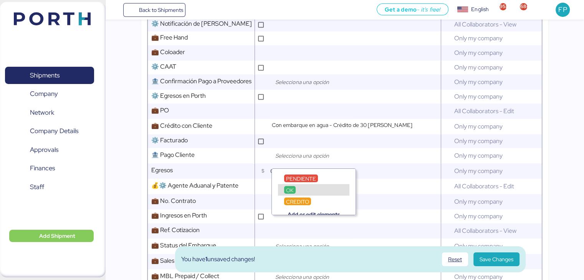
click at [300, 180] on span "PENDIENTE" at bounding box center [301, 179] width 30 height 7
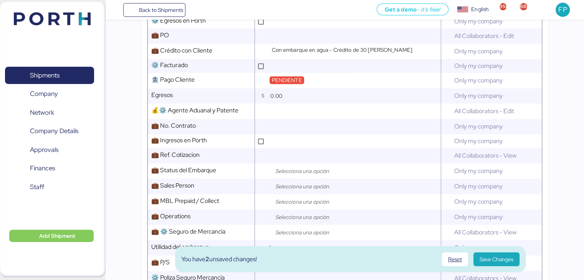
scroll to position [481, 0]
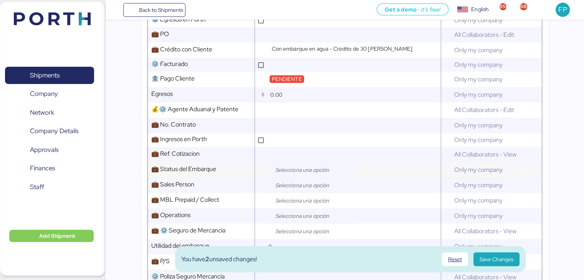
click at [295, 171] on input "search" at bounding box center [313, 170] width 81 height 9
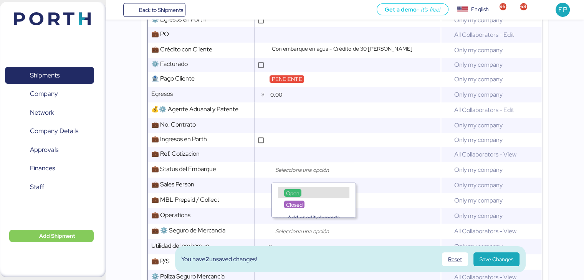
click at [293, 192] on span "Open" at bounding box center [292, 193] width 13 height 7
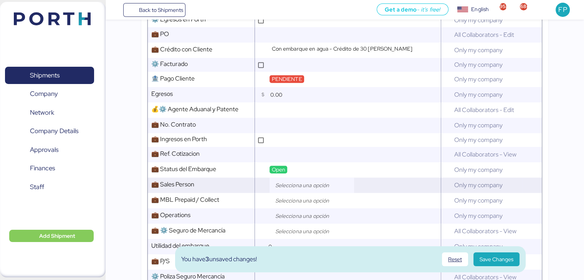
click at [300, 189] on input "search" at bounding box center [313, 185] width 81 height 9
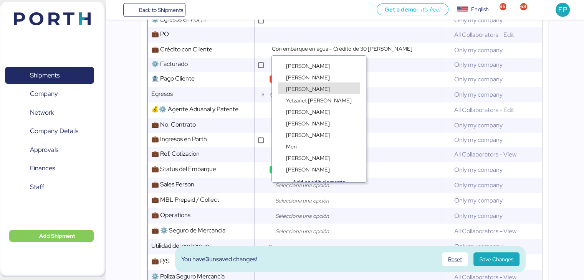
click at [309, 86] on span "[PERSON_NAME]" at bounding box center [308, 89] width 44 height 7
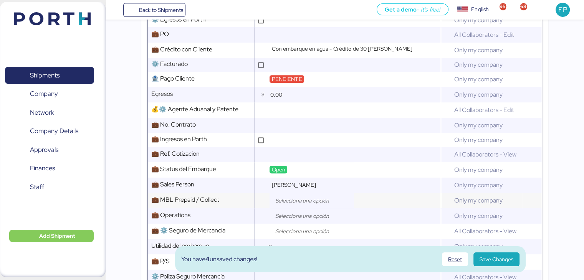
click at [303, 205] on input "search" at bounding box center [313, 200] width 81 height 9
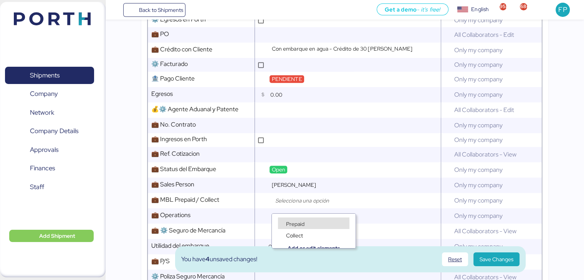
click at [300, 225] on span "Prepaid" at bounding box center [295, 224] width 18 height 7
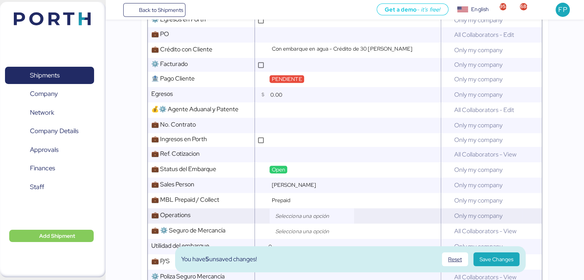
click at [305, 221] on input "search" at bounding box center [313, 216] width 81 height 9
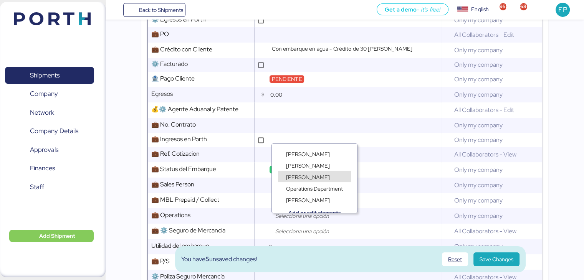
click at [304, 177] on span "[PERSON_NAME]" at bounding box center [308, 177] width 44 height 7
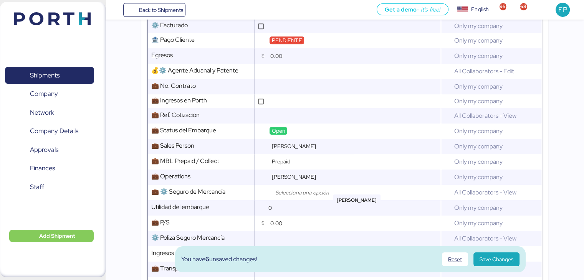
scroll to position [520, 0]
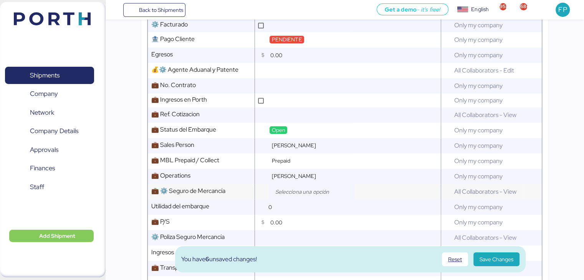
click at [300, 193] on input "search" at bounding box center [313, 191] width 81 height 9
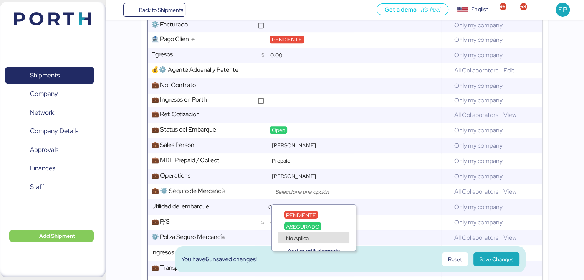
click at [295, 237] on span "No Aplica" at bounding box center [297, 238] width 23 height 7
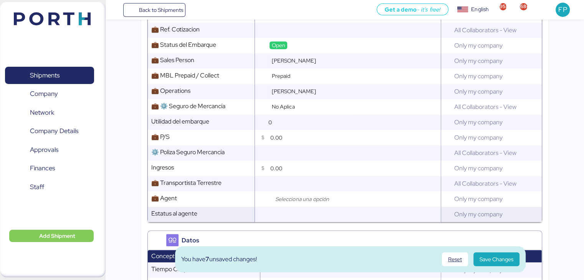
scroll to position [605, 0]
click at [305, 198] on div at bounding box center [312, 198] width 85 height 15
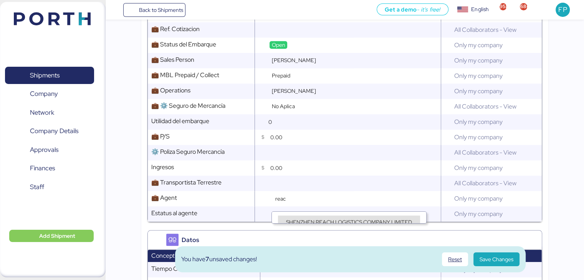
type input "reac"
click at [312, 220] on span "SHENZHEN REACH LOGISTICS COMPANY LIMITED" at bounding box center [349, 222] width 126 height 7
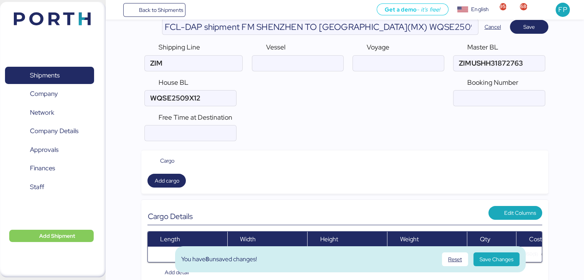
scroll to position [0, 0]
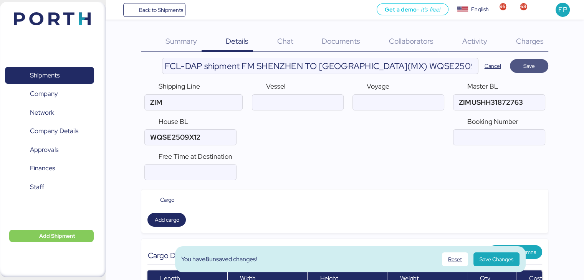
click at [519, 67] on span "Save" at bounding box center [529, 66] width 26 height 11
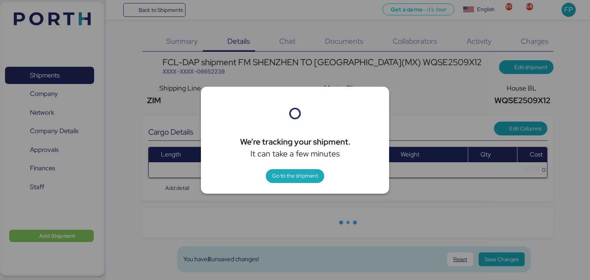
click at [333, 79] on div at bounding box center [295, 140] width 590 height 280
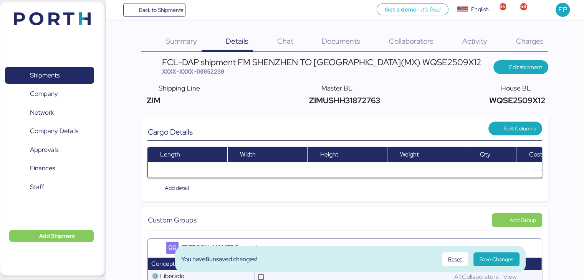
click at [224, 68] on span "XXXX-XXXX-O0052230" at bounding box center [193, 72] width 62 height 8
click at [521, 68] on span "Edit shipment" at bounding box center [525, 67] width 33 height 9
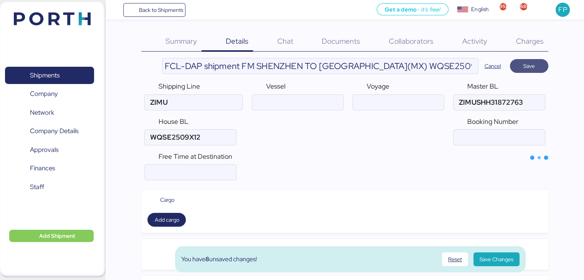
type input "ZIM"
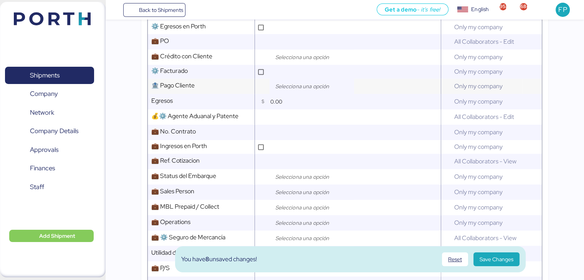
scroll to position [475, 0]
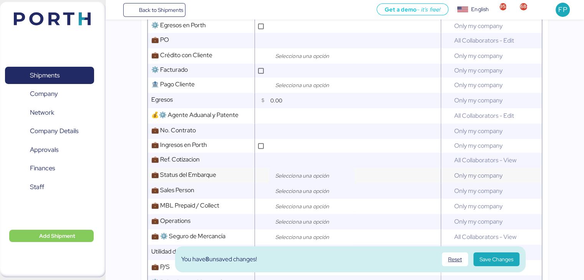
click at [289, 181] on input "search" at bounding box center [313, 175] width 81 height 9
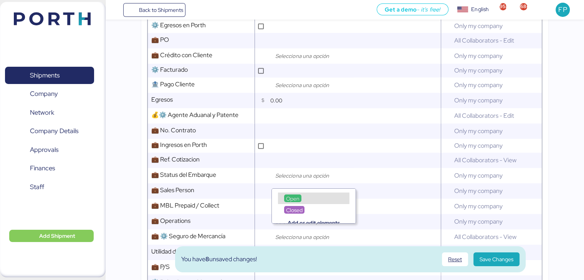
click at [293, 196] on div "Open" at bounding box center [292, 199] width 17 height 8
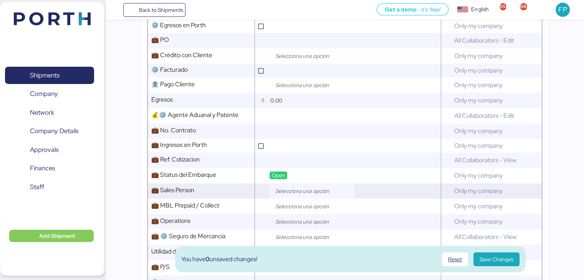
click at [300, 196] on input "search" at bounding box center [313, 191] width 81 height 9
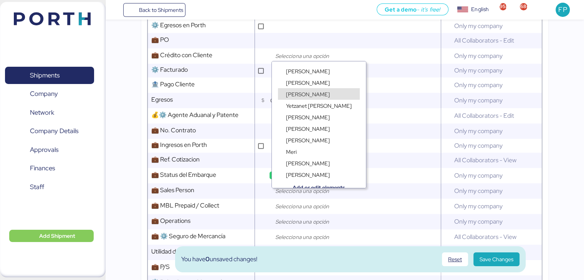
click at [301, 94] on span "[PERSON_NAME]" at bounding box center [308, 94] width 44 height 7
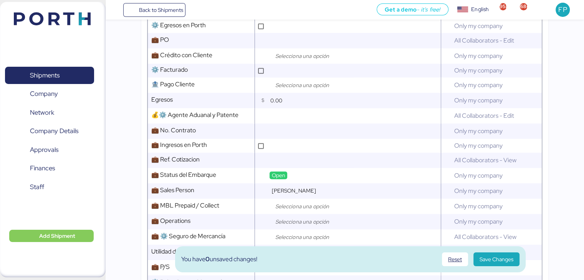
scroll to position [0, 0]
click at [284, 209] on input "search" at bounding box center [313, 206] width 81 height 9
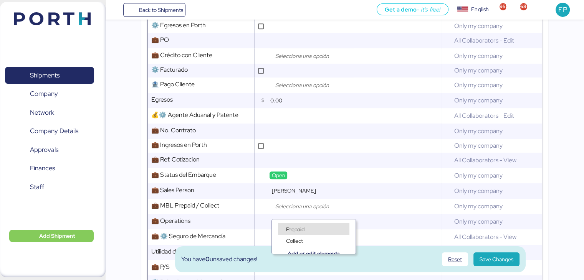
click at [295, 227] on span "Prepaid" at bounding box center [295, 229] width 18 height 7
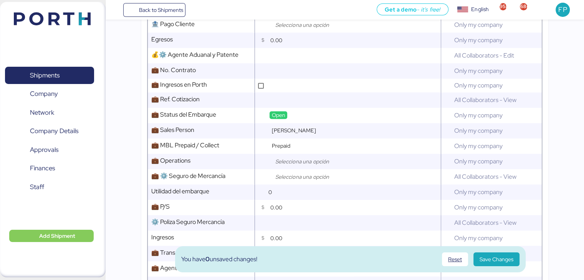
scroll to position [535, 0]
click at [294, 170] on div at bounding box center [312, 161] width 85 height 15
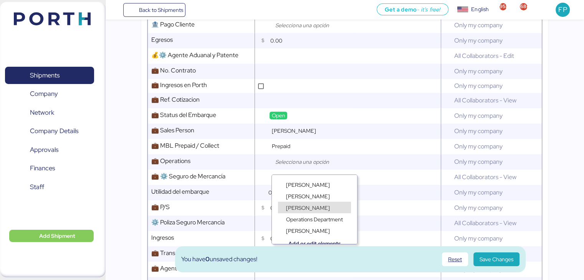
click at [301, 208] on span "[PERSON_NAME]" at bounding box center [308, 208] width 44 height 7
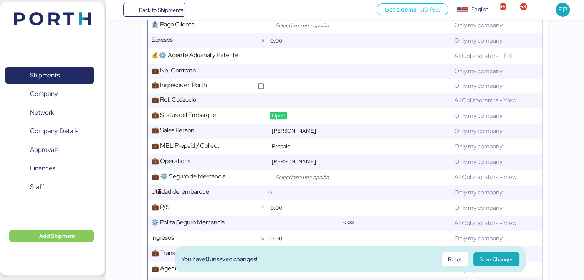
scroll to position [588, 0]
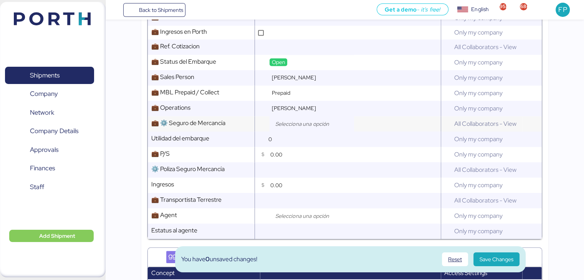
click at [316, 129] on input "search" at bounding box center [313, 123] width 81 height 9
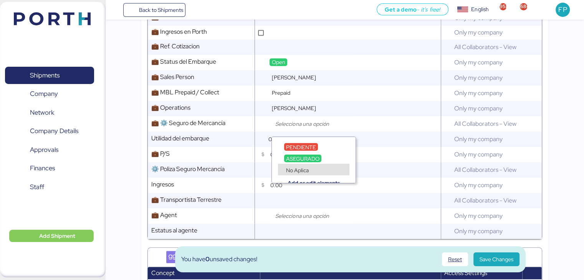
click at [304, 169] on span "No Aplica" at bounding box center [297, 170] width 23 height 7
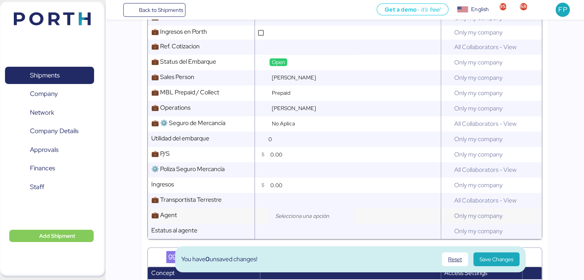
click at [294, 215] on div at bounding box center [312, 216] width 85 height 15
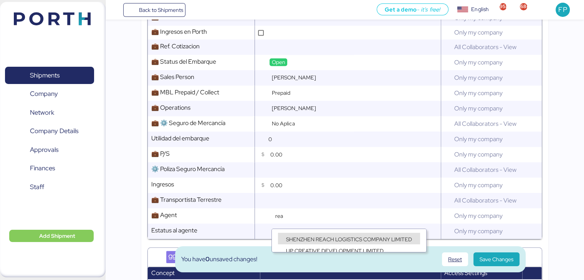
type input "rea"
click at [300, 234] on div "SHENZHEN REACH LOGISTICS COMPANY LIMITED" at bounding box center [349, 239] width 142 height 12
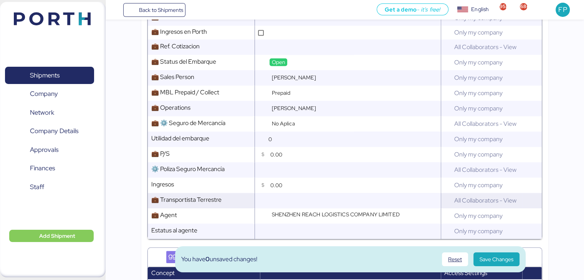
click at [286, 206] on input "text" at bounding box center [354, 200] width 172 height 15
type input "TRAPA"
click at [504, 257] on span "Save Changes" at bounding box center [497, 259] width 34 height 9
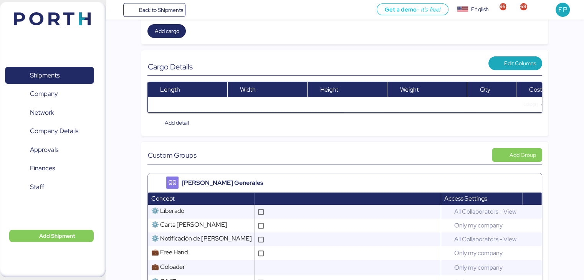
scroll to position [0, 0]
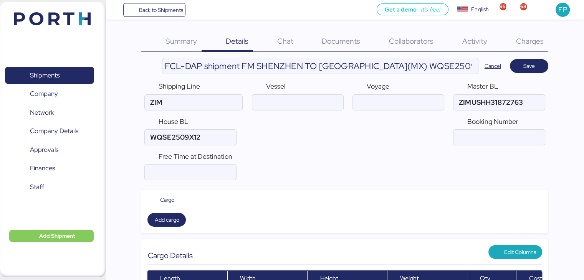
click at [526, 70] on span "Save" at bounding box center [530, 65] width 12 height 9
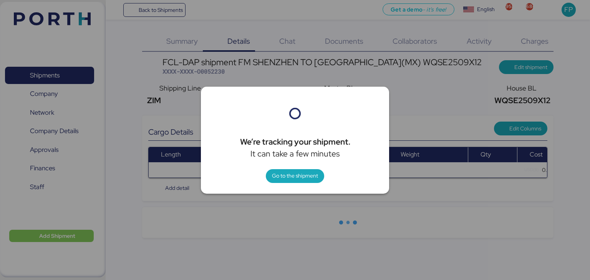
click at [209, 75] on div at bounding box center [295, 140] width 590 height 280
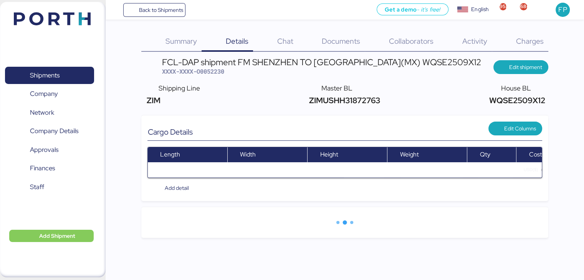
click at [209, 74] on span "XXXX-XXXX-O0052230" at bounding box center [193, 72] width 62 height 8
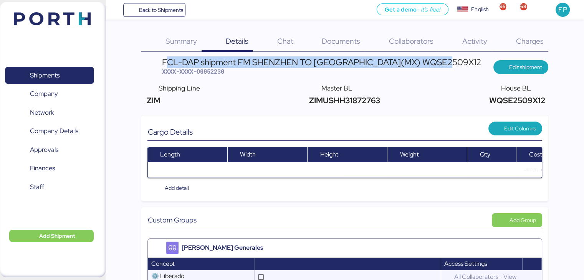
drag, startPoint x: 159, startPoint y: 57, endPoint x: 460, endPoint y: 61, distance: 301.2
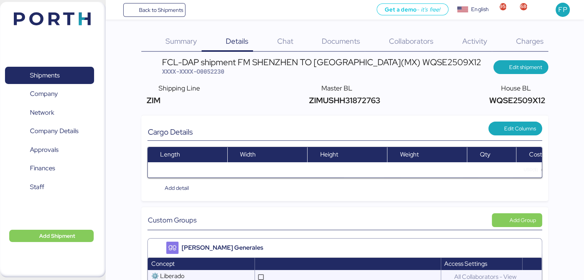
click at [525, 38] on span "Charges" at bounding box center [530, 41] width 28 height 10
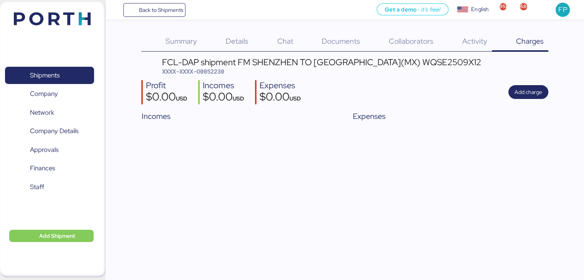
click at [223, 70] on span "XXXX-XXXX-O0052230" at bounding box center [193, 72] width 62 height 8
click at [49, 70] on span "Shipments" at bounding box center [49, 75] width 83 height 11
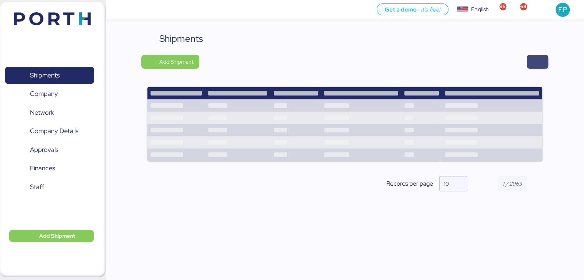
click at [529, 63] on span "button" at bounding box center [538, 62] width 22 height 14
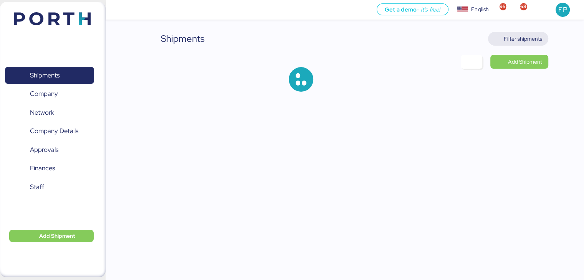
click at [517, 42] on span "Filter shipments" at bounding box center [523, 38] width 38 height 9
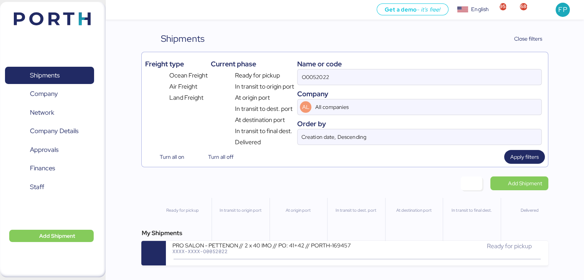
click at [309, 66] on div "Name or code" at bounding box center [419, 64] width 244 height 10
click at [316, 76] on input "O0052022" at bounding box center [420, 77] width 244 height 15
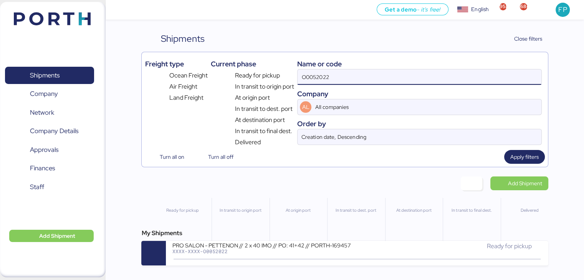
click at [316, 76] on input "O0052022" at bounding box center [420, 77] width 244 height 15
paste input "1956"
type input "O0051956"
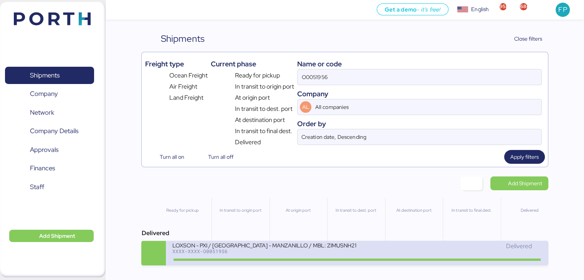
click at [283, 251] on div "XXXX-XXXX-O0051956" at bounding box center [264, 251] width 184 height 5
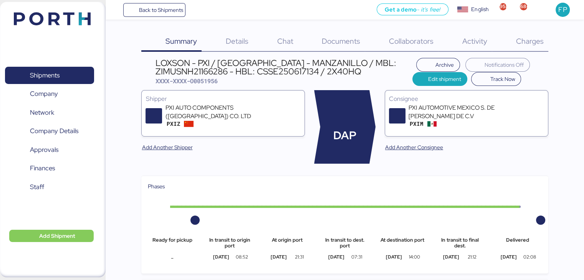
click at [532, 46] on div "Charges 0" at bounding box center [520, 42] width 56 height 20
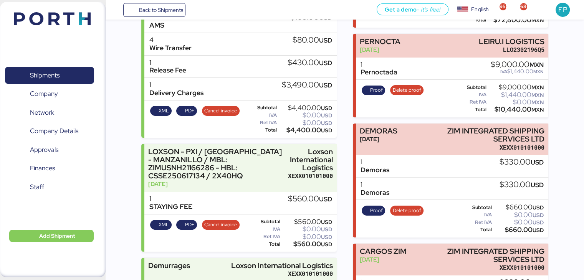
scroll to position [247, 0]
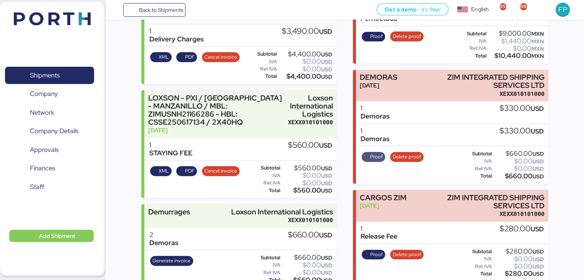
click at [367, 154] on span "Proof" at bounding box center [373, 157] width 19 height 8
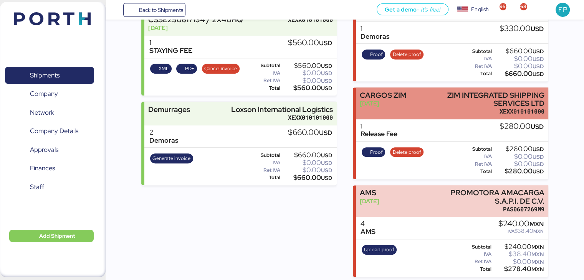
scroll to position [0, 0]
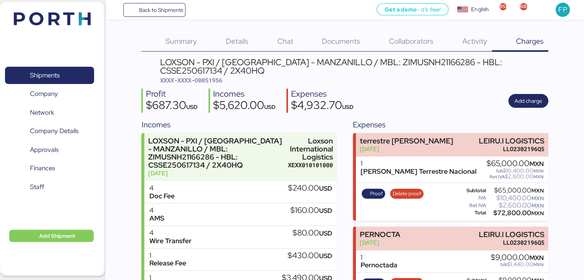
click at [404, 61] on div "LOXSON - PXI / [GEOGRAPHIC_DATA] - MANZANILLO / MBL: ZIMUSNH21166286 - HBL: CSS…" at bounding box center [354, 66] width 388 height 17
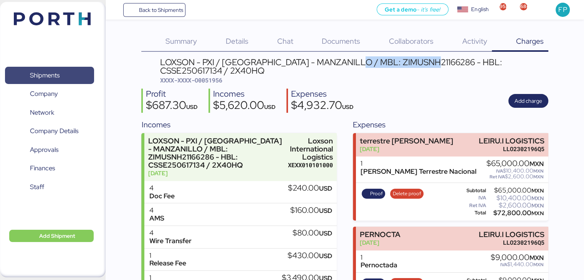
click at [22, 80] on span "Shipments" at bounding box center [49, 75] width 83 height 11
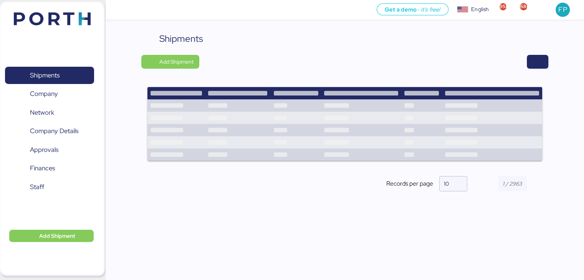
click at [537, 54] on div "Shipments Add Shipment Shipment Name FCL-DAP shipment FM SHENZHEN TO [GEOGRAPHI…" at bounding box center [344, 118] width 407 height 173
click at [541, 68] on span "button" at bounding box center [538, 62] width 22 height 14
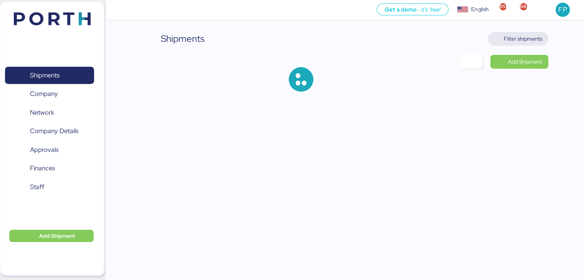
click at [522, 39] on span "Filter shipments" at bounding box center [523, 38] width 38 height 9
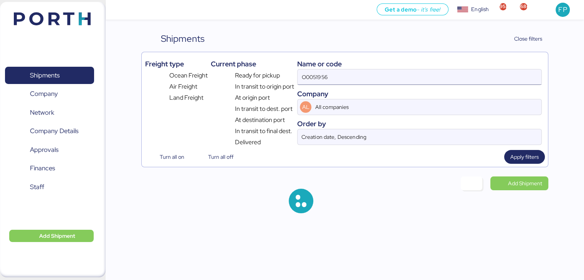
click at [322, 74] on input "O0051956" at bounding box center [420, 77] width 244 height 15
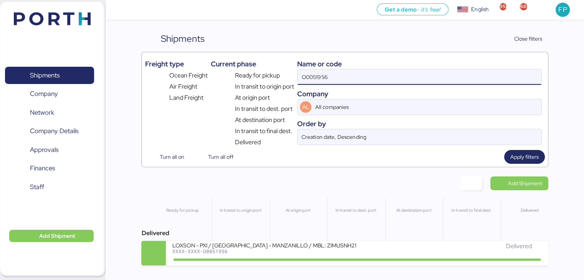
paste input
type input "O0051956"
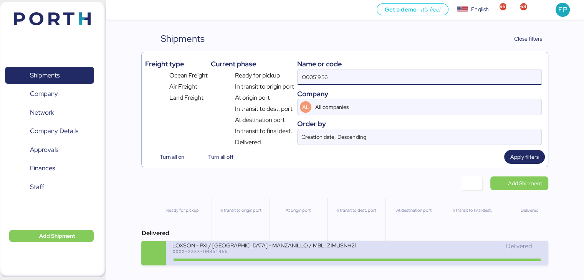
click at [262, 251] on div "XXXX-XXXX-O0051956" at bounding box center [264, 251] width 184 height 5
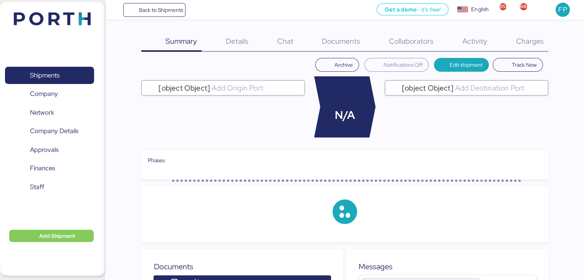
click at [534, 48] on div "Charges 0" at bounding box center [520, 42] width 56 height 20
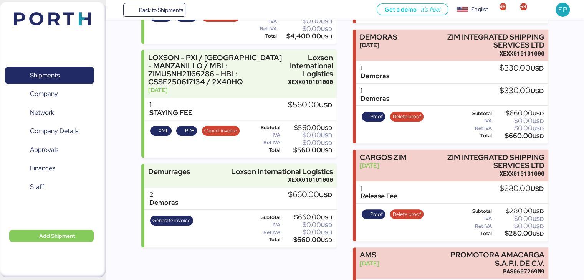
scroll to position [287, 0]
click at [171, 214] on div "Generate invoice" at bounding box center [171, 228] width 48 height 31
click at [172, 217] on span "Generate invoice" at bounding box center [171, 221] width 38 height 8
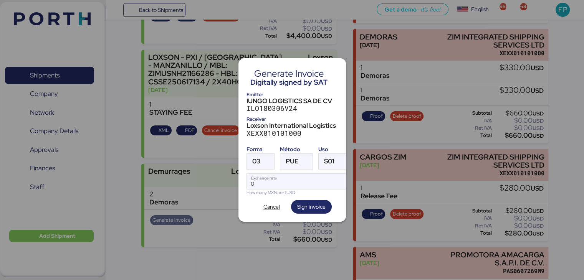
scroll to position [0, 0]
click at [258, 154] on div "03" at bounding box center [256, 161] width 8 height 15
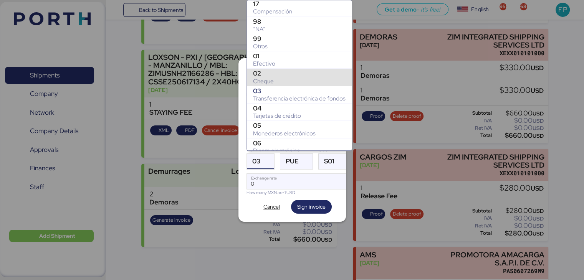
scroll to position [122, 0]
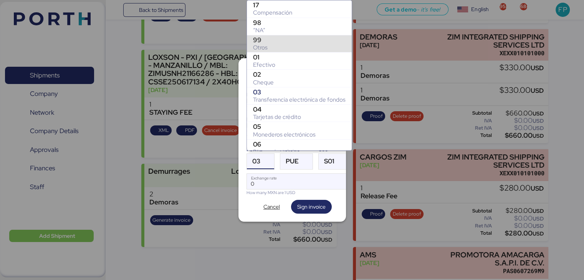
click at [269, 44] on div "Otros" at bounding box center [299, 48] width 93 height 8
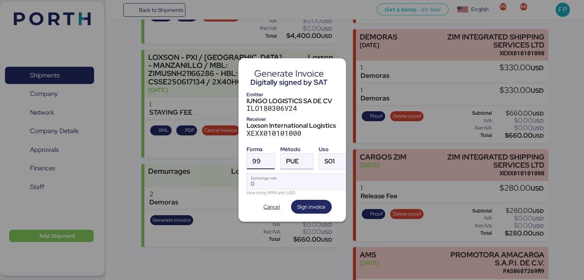
click at [295, 162] on span "PUE" at bounding box center [292, 161] width 13 height 7
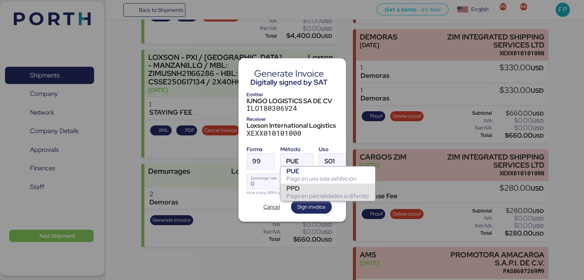
click at [305, 188] on div "PPD" at bounding box center [328, 189] width 83 height 8
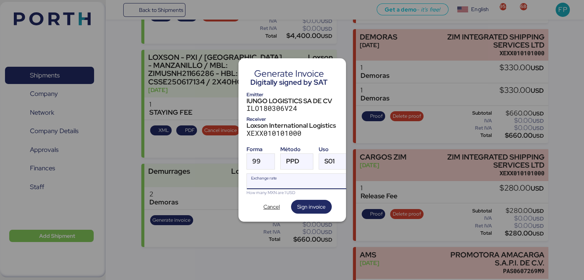
click at [281, 176] on input "Exchange rate" at bounding box center [298, 181] width 102 height 15
type input "0"
paste input "18.3602"
type input "18.3602"
click at [312, 202] on span "Sign invoice" at bounding box center [311, 206] width 28 height 9
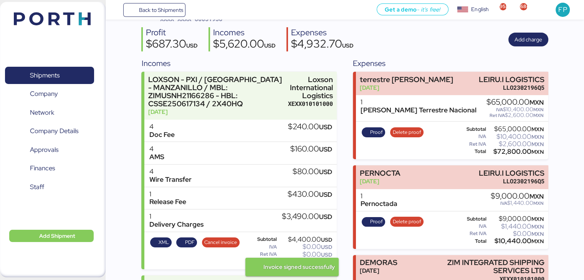
scroll to position [0, 0]
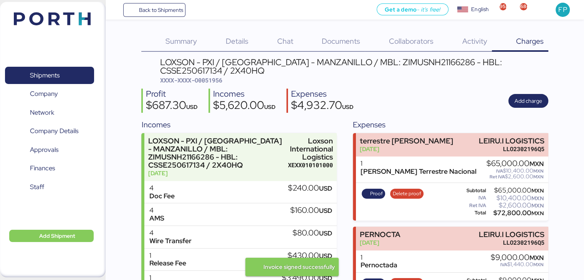
click at [215, 82] on span "XXXX-XXXX-O0051956" at bounding box center [191, 80] width 62 height 8
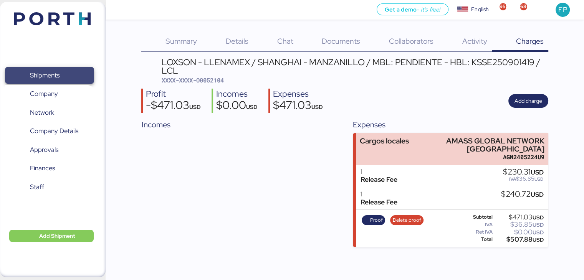
click at [61, 73] on span "Shipments" at bounding box center [49, 75] width 83 height 11
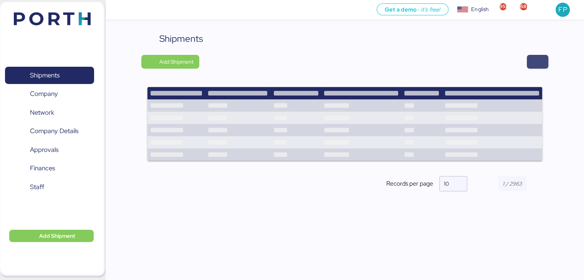
click at [537, 56] on span "button" at bounding box center [538, 62] width 22 height 14
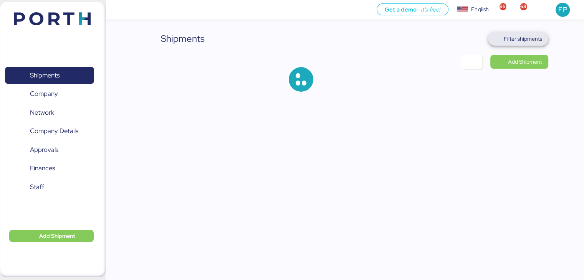
click at [531, 45] on span "Filter shipments" at bounding box center [518, 39] width 60 height 14
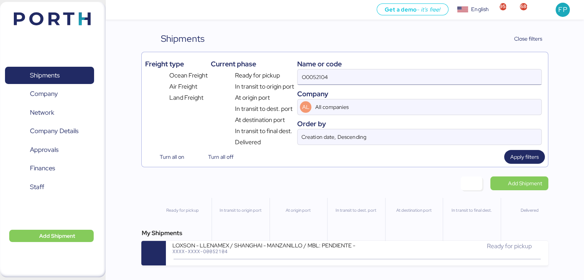
click at [316, 70] on input "O0052104" at bounding box center [420, 77] width 244 height 15
paste input "202"
type input "O0052202"
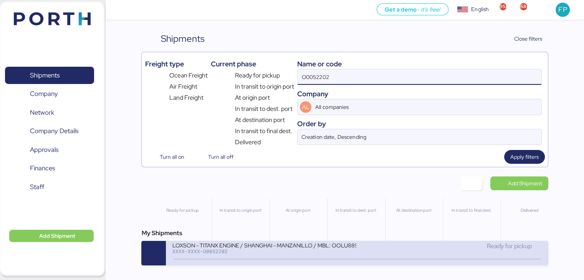
click at [282, 249] on div "LOXSON - TITANX ENGINE / SHANGHAI - MANZANILLO / MBL: OOLU8899644250 - HBL: SZM…" at bounding box center [264, 245] width 184 height 7
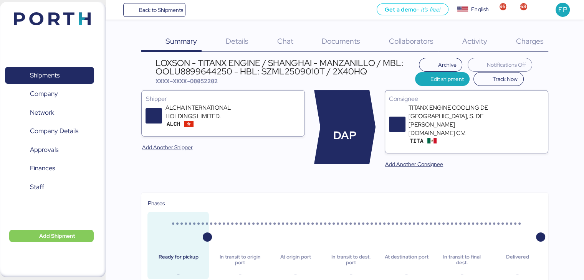
click at [534, 49] on div "Charges 0" at bounding box center [520, 42] width 56 height 20
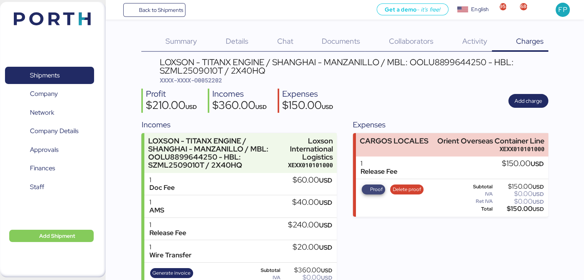
click at [376, 189] on span "Proof" at bounding box center [376, 190] width 13 height 8
